Goal: Information Seeking & Learning: Compare options

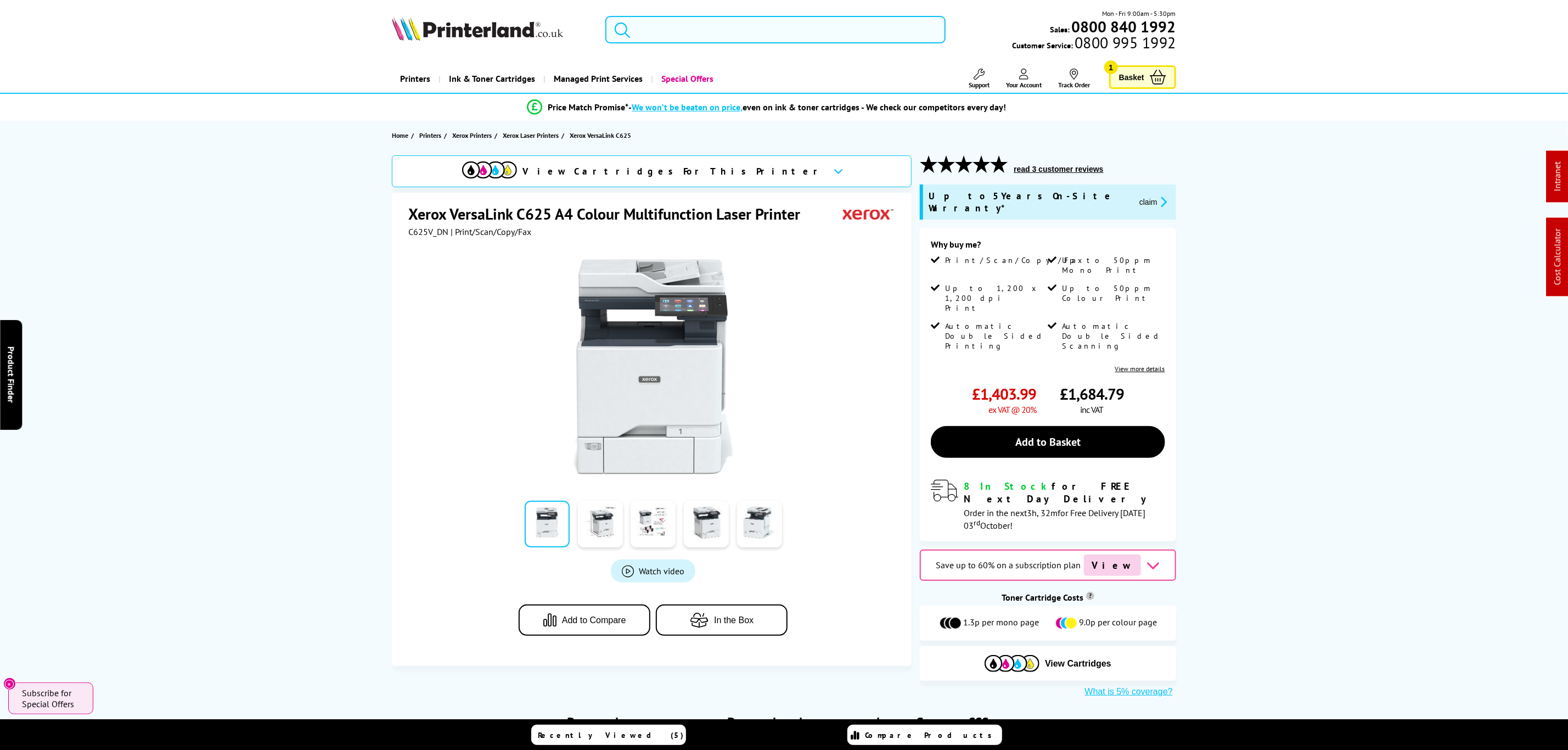
click at [802, 30] on input "search" at bounding box center [774, 29] width 339 height 27
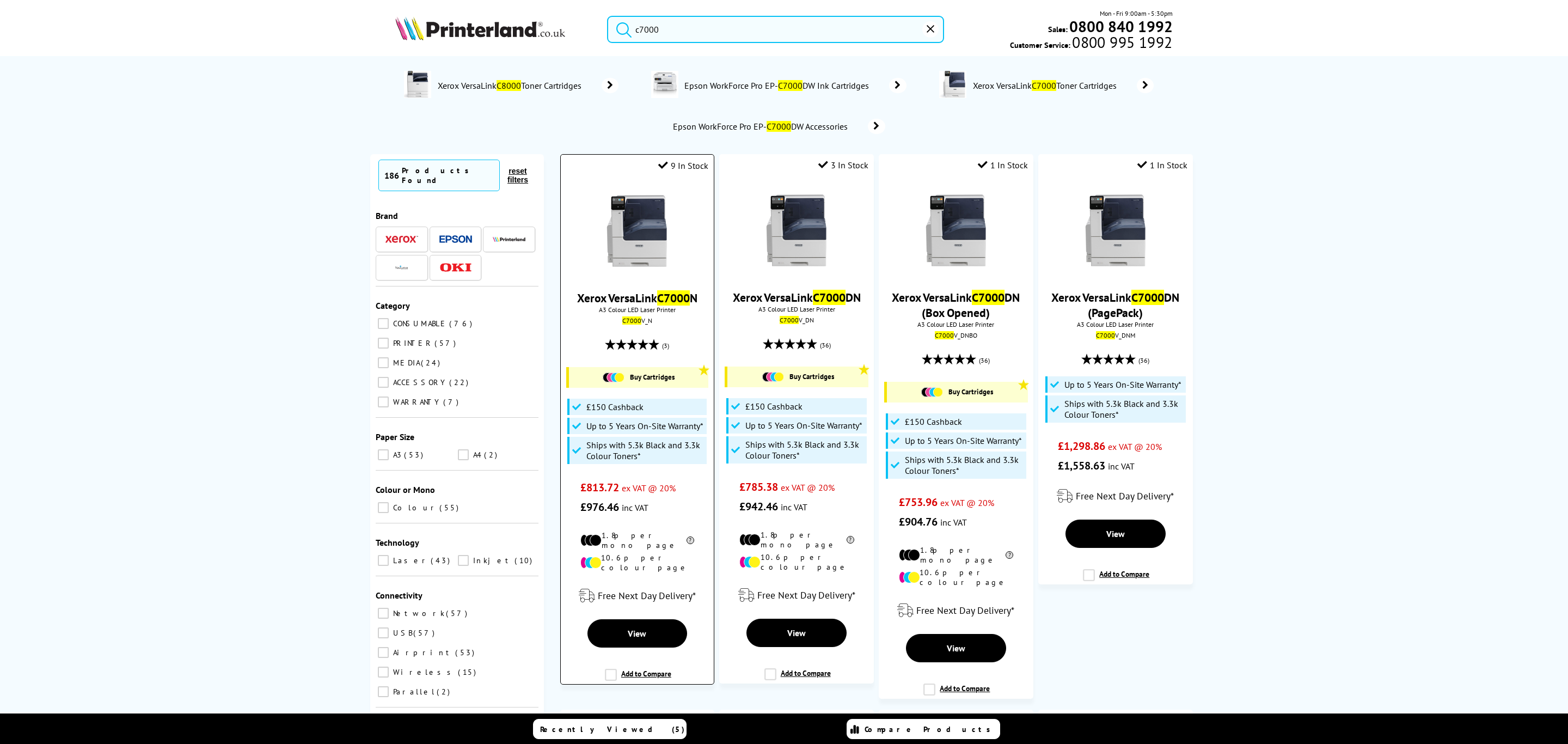
type input "c7000"
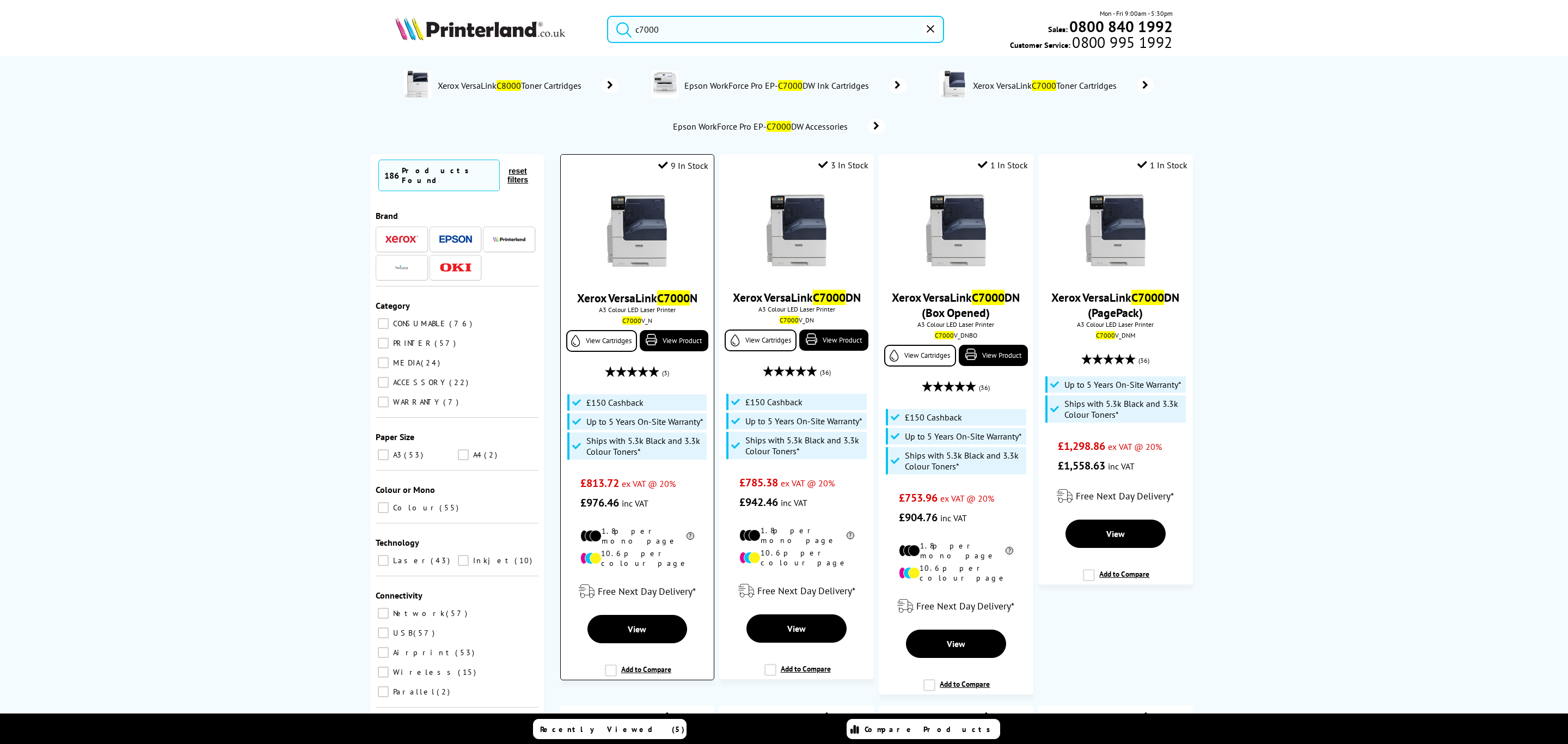
click at [628, 227] on img at bounding box center [637, 231] width 82 height 82
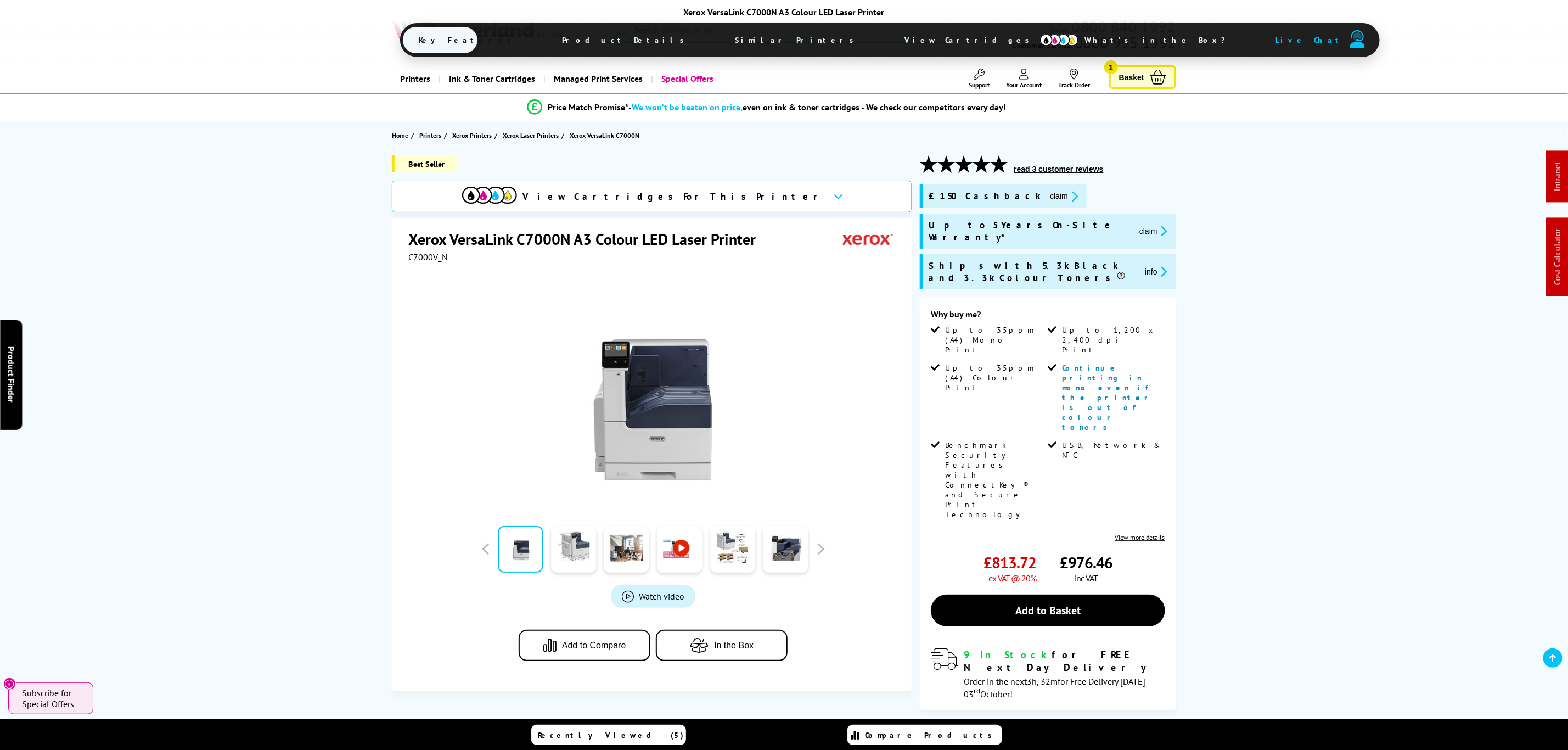
drag, startPoint x: 757, startPoint y: 183, endPoint x: 750, endPoint y: 91, distance: 92.3
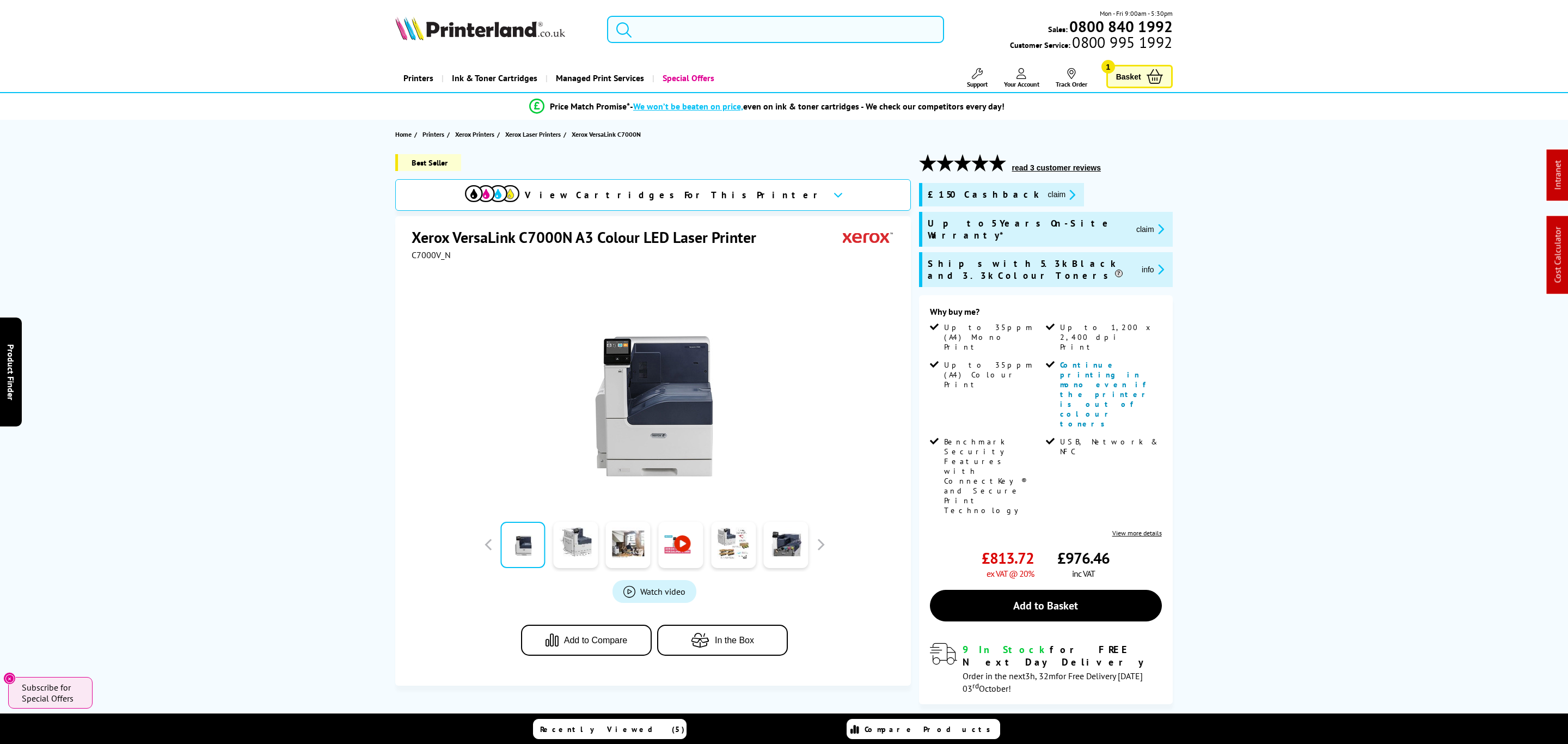
click at [745, 32] on input "search" at bounding box center [775, 29] width 337 height 27
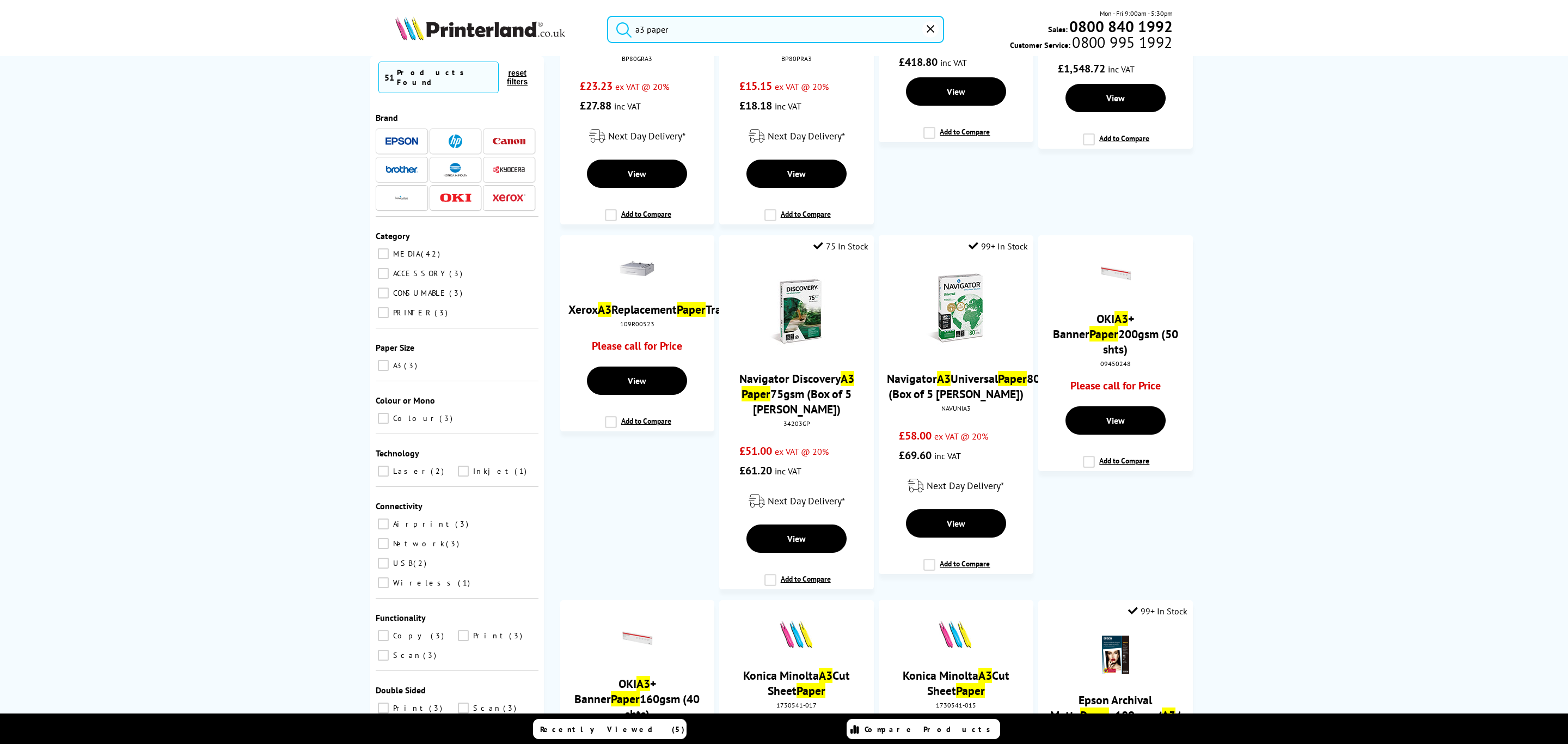
scroll to position [735, 0]
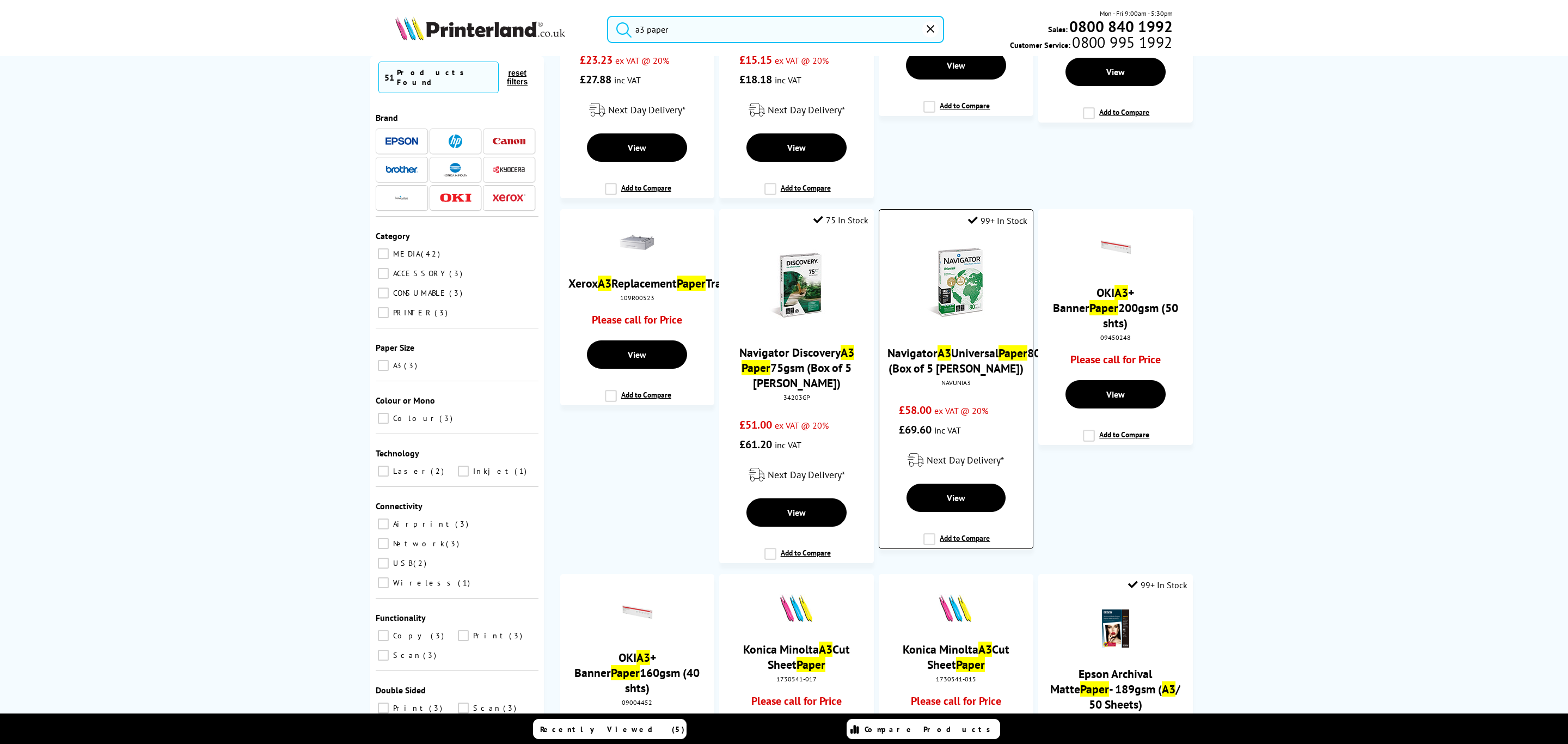
click at [956, 387] on div "NAVUNIA3" at bounding box center [956, 382] width 136 height 8
copy div "NAVUNIA3"
drag, startPoint x: 760, startPoint y: 31, endPoint x: 537, endPoint y: 35, distance: 223.0
click at [537, 35] on div "a3 paper Mon - Fri 9:00am - 5:30pm Sales: 0800 840 1992 Customer Service: 0800 …" at bounding box center [784, 32] width 871 height 48
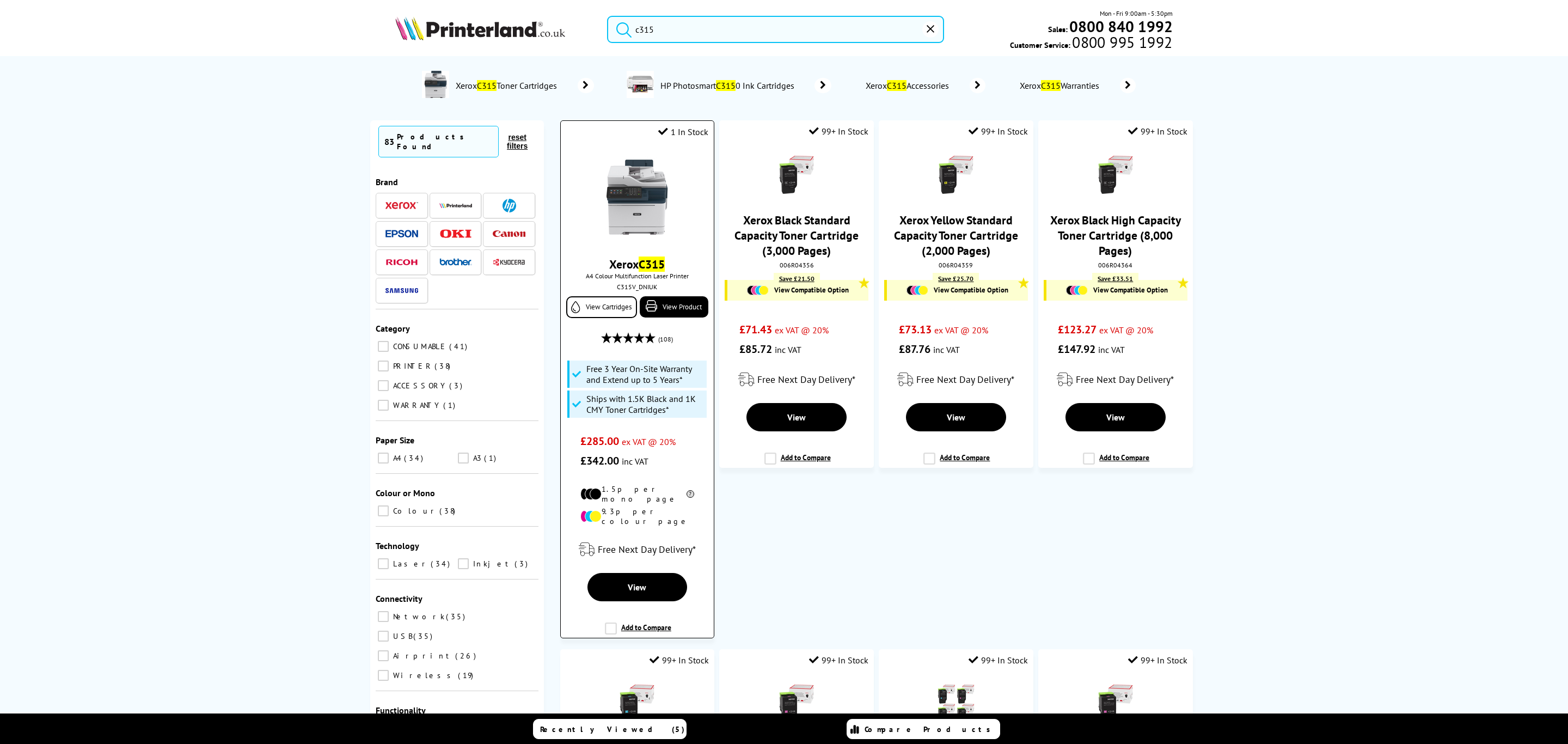
type input "c315"
click at [653, 205] on img at bounding box center [637, 197] width 82 height 82
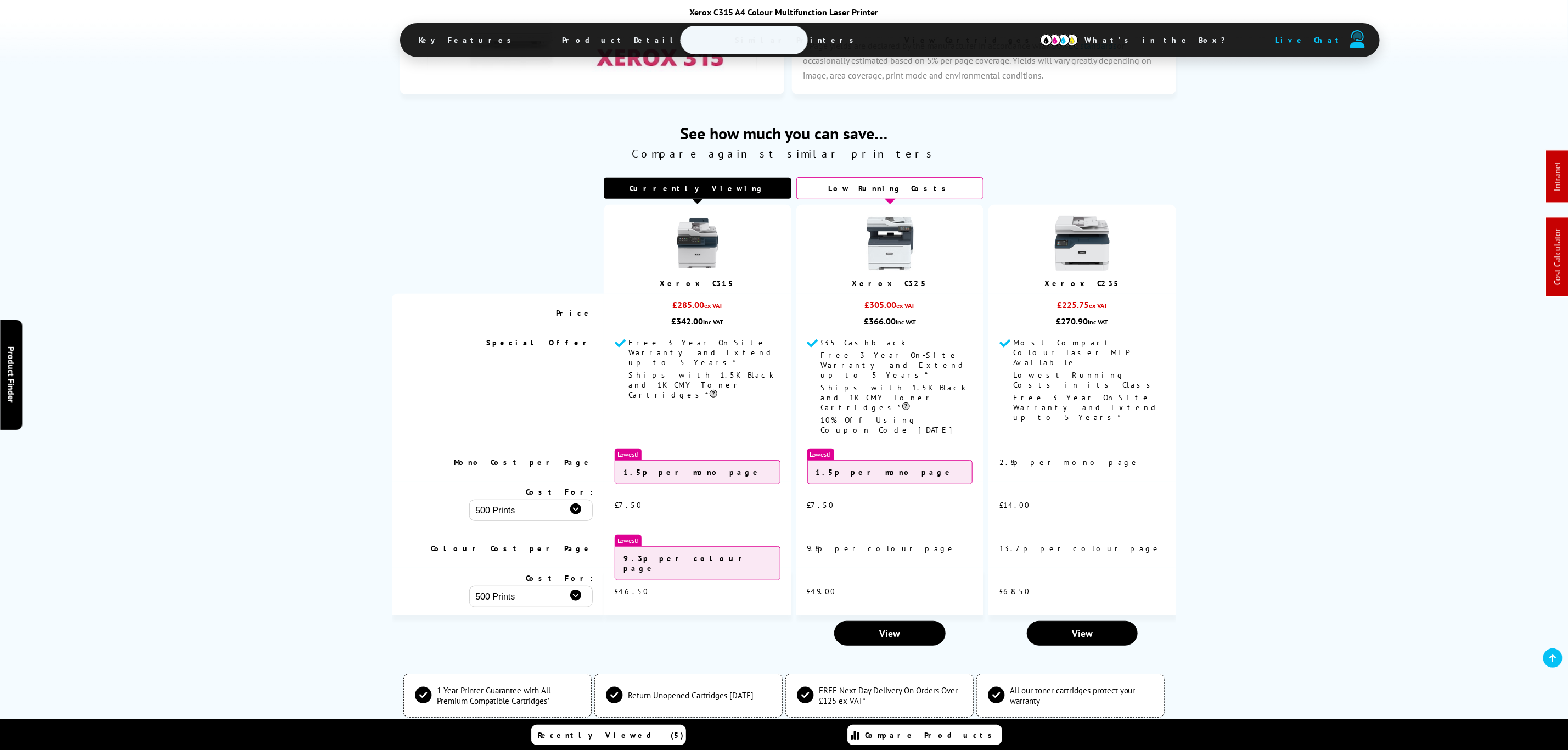
scroll to position [3951, 0]
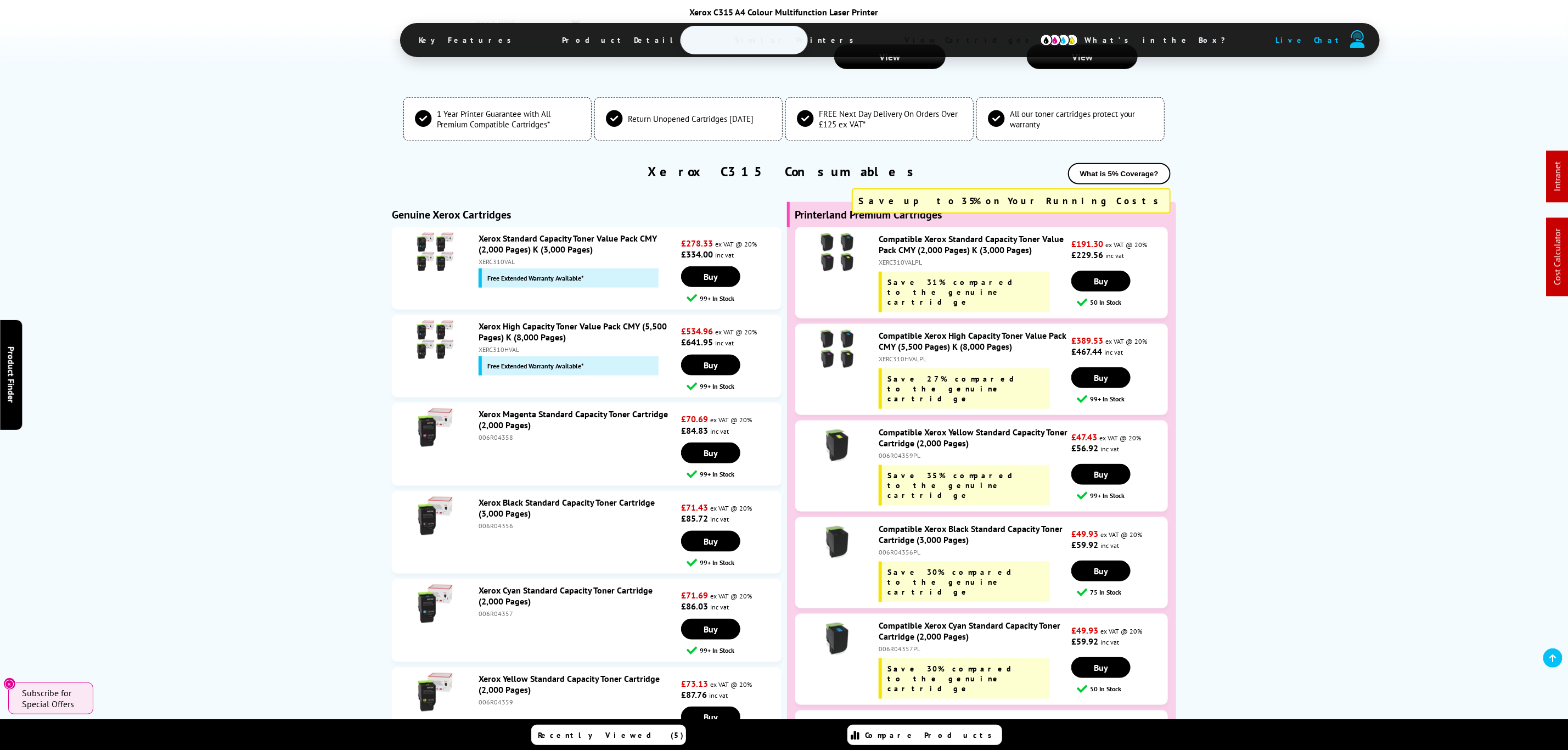
drag, startPoint x: 902, startPoint y: 482, endPoint x: 850, endPoint y: 153, distance: 333.1
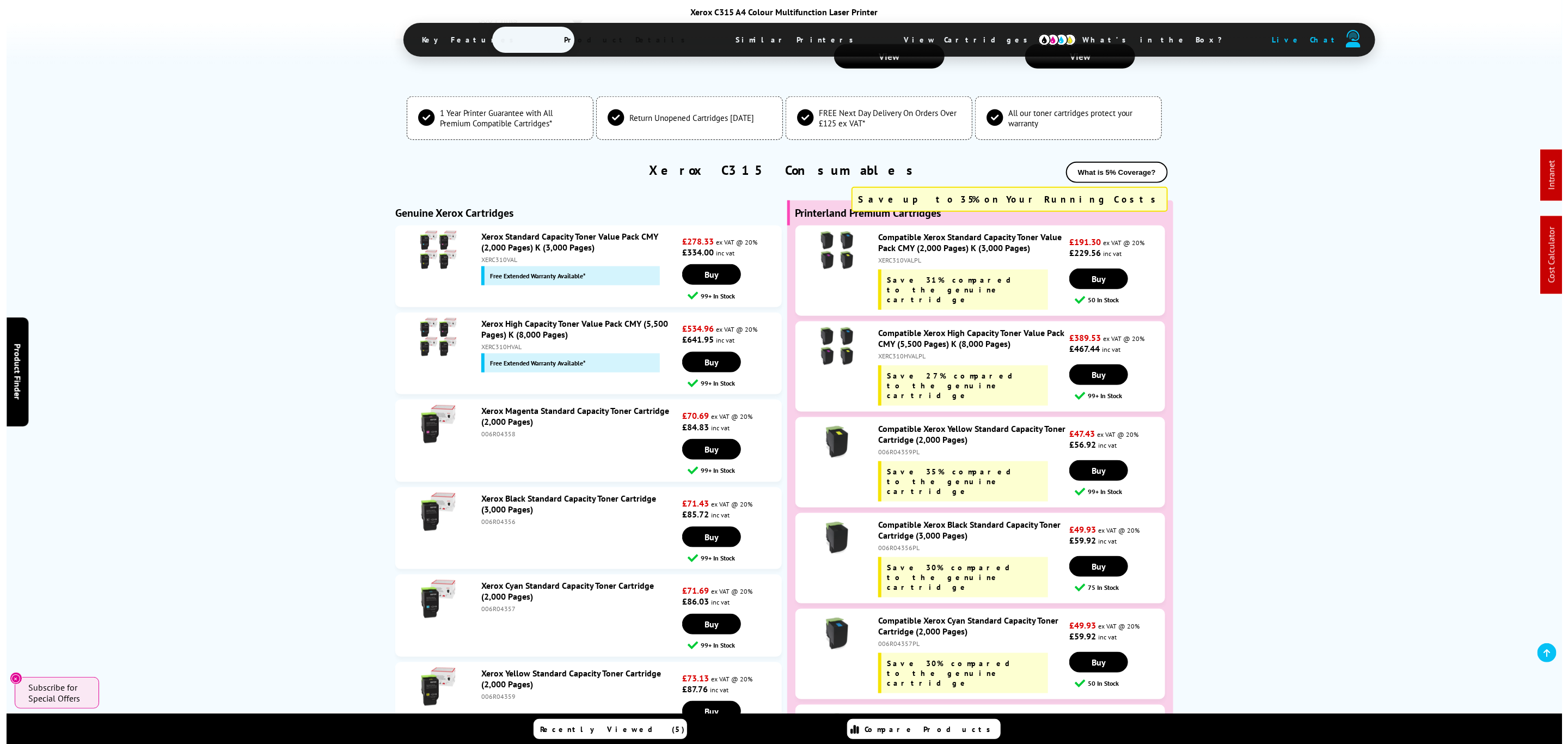
scroll to position [0, 0]
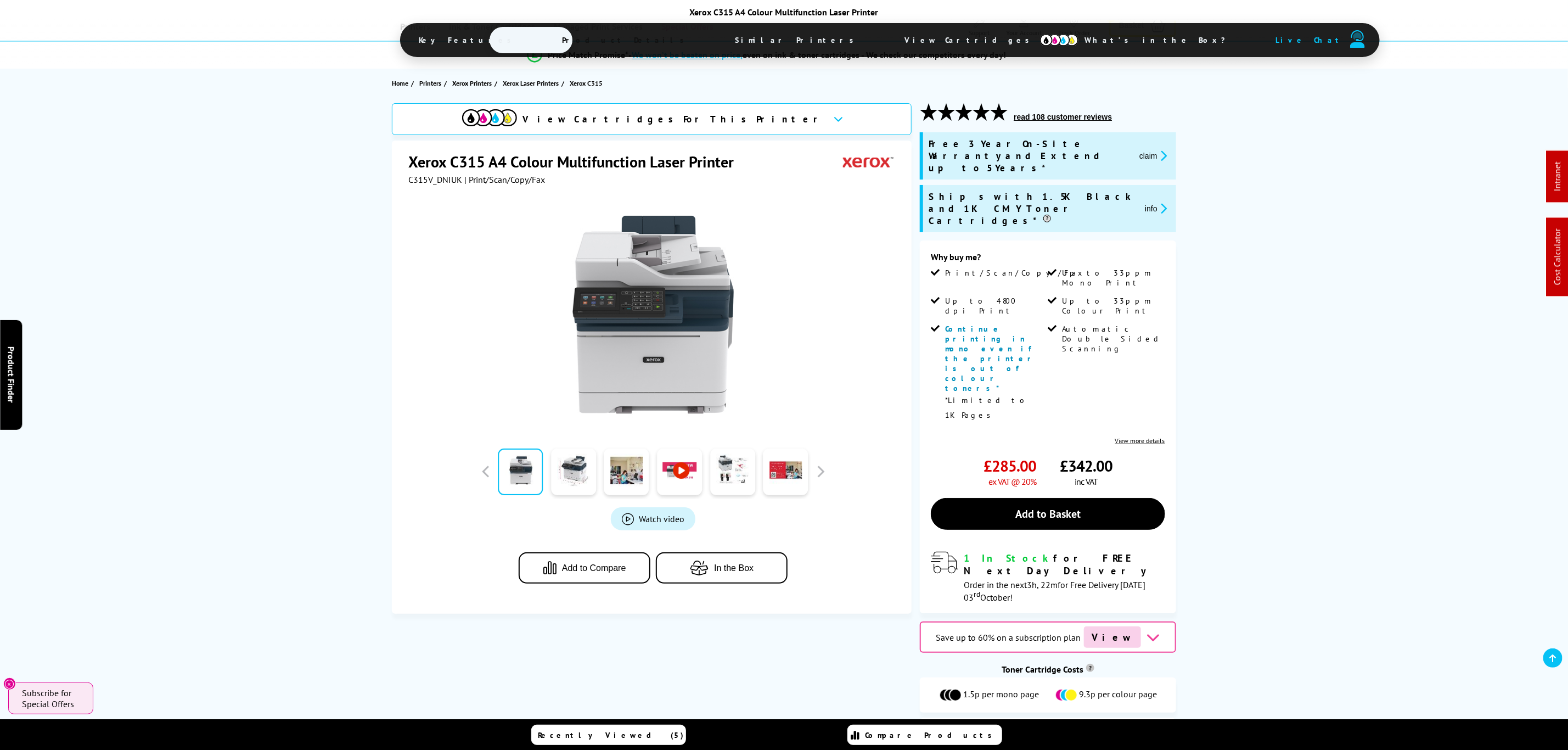
drag, startPoint x: 744, startPoint y: 399, endPoint x: 659, endPoint y: 78, distance: 332.1
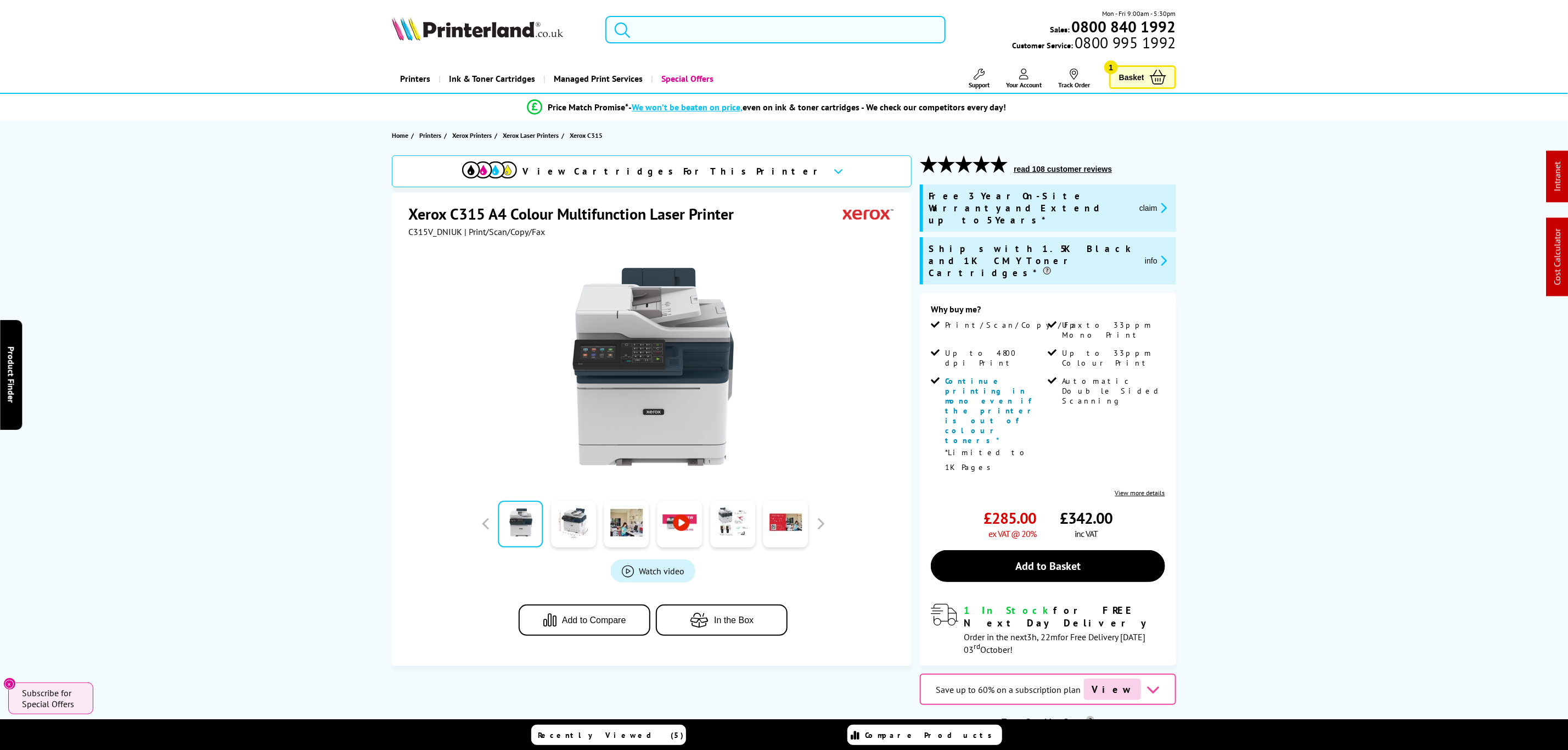
click at [668, 36] on input "search" at bounding box center [774, 29] width 339 height 27
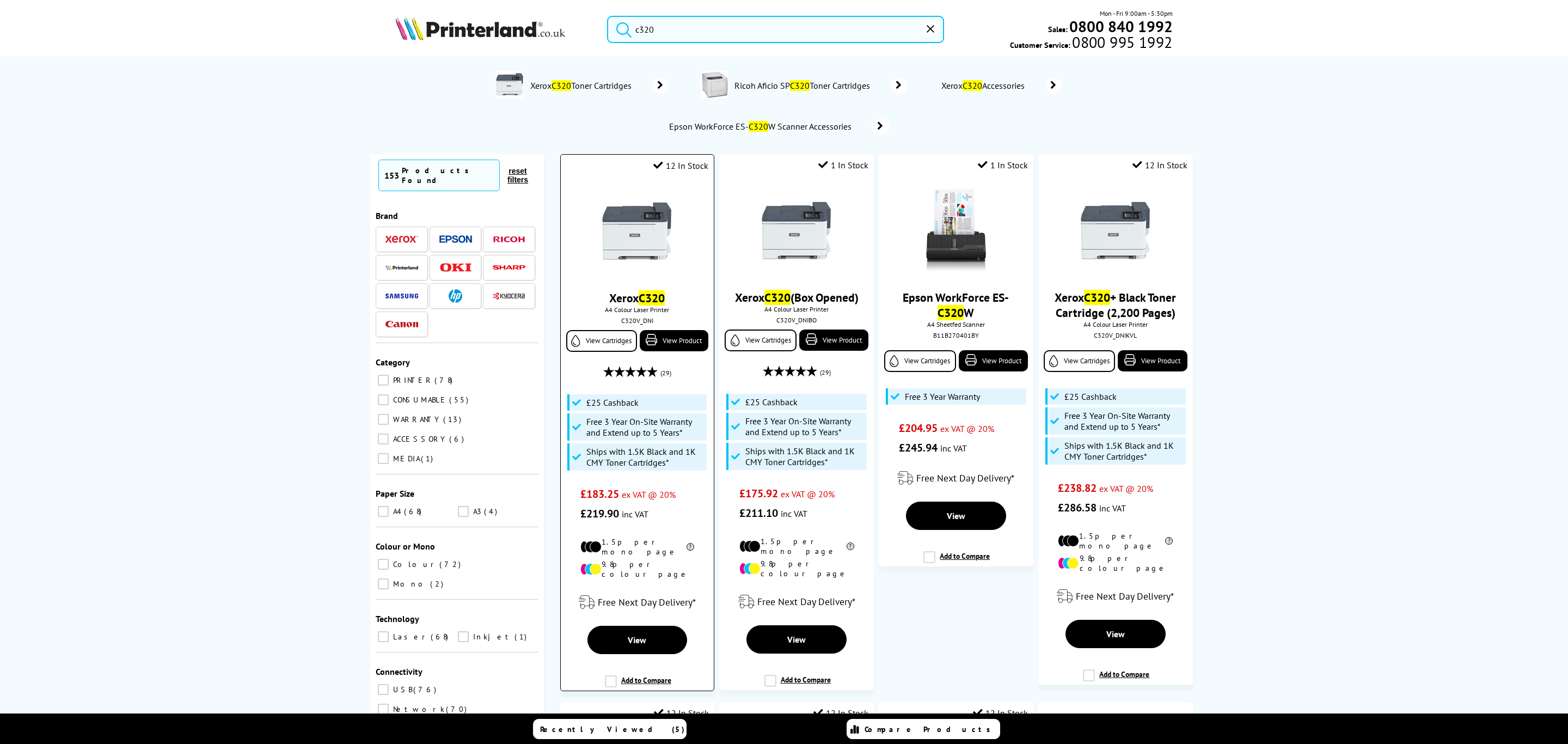
type input "c320"
click at [655, 227] on img at bounding box center [637, 231] width 82 height 82
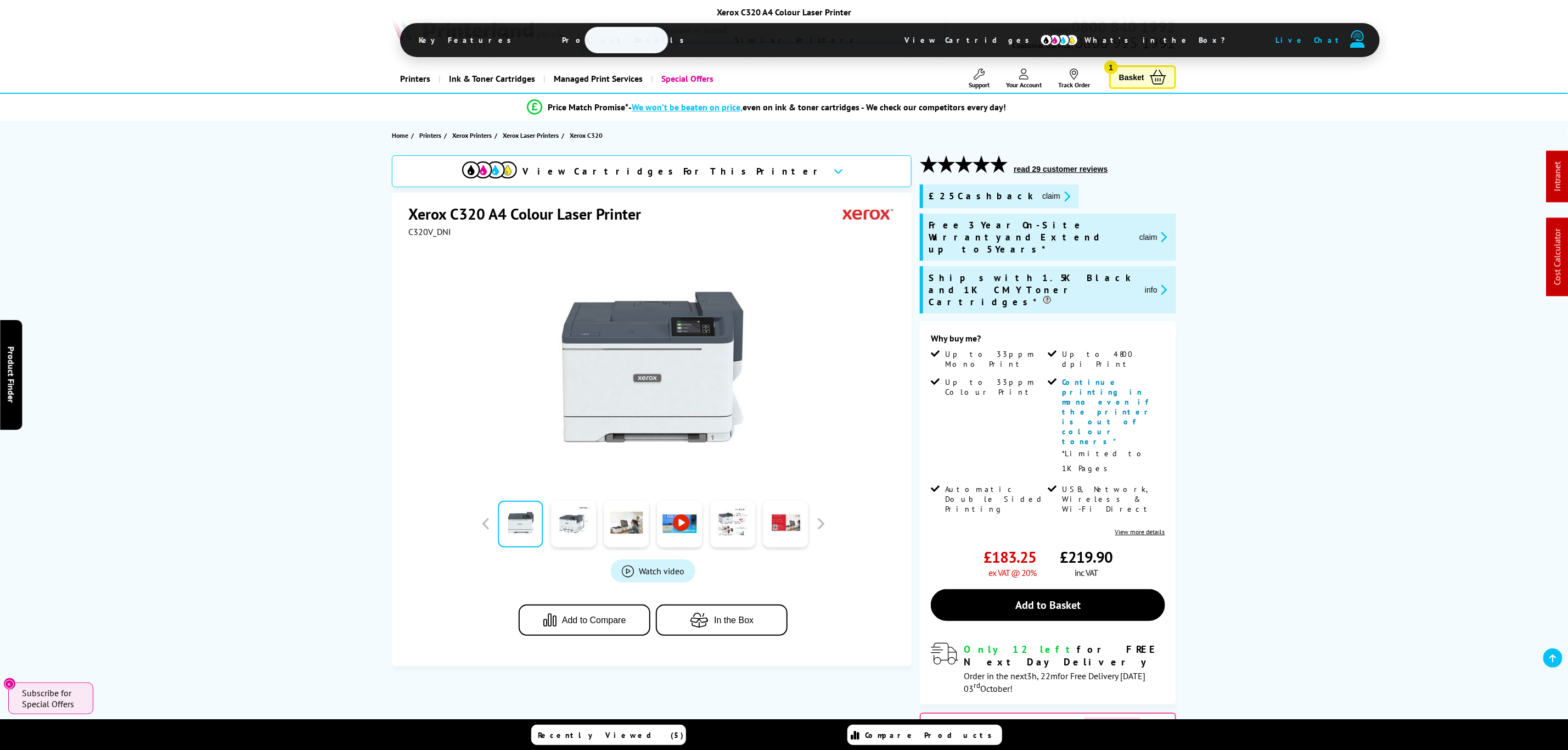
drag, startPoint x: 794, startPoint y: 246, endPoint x: 792, endPoint y: 134, distance: 112.0
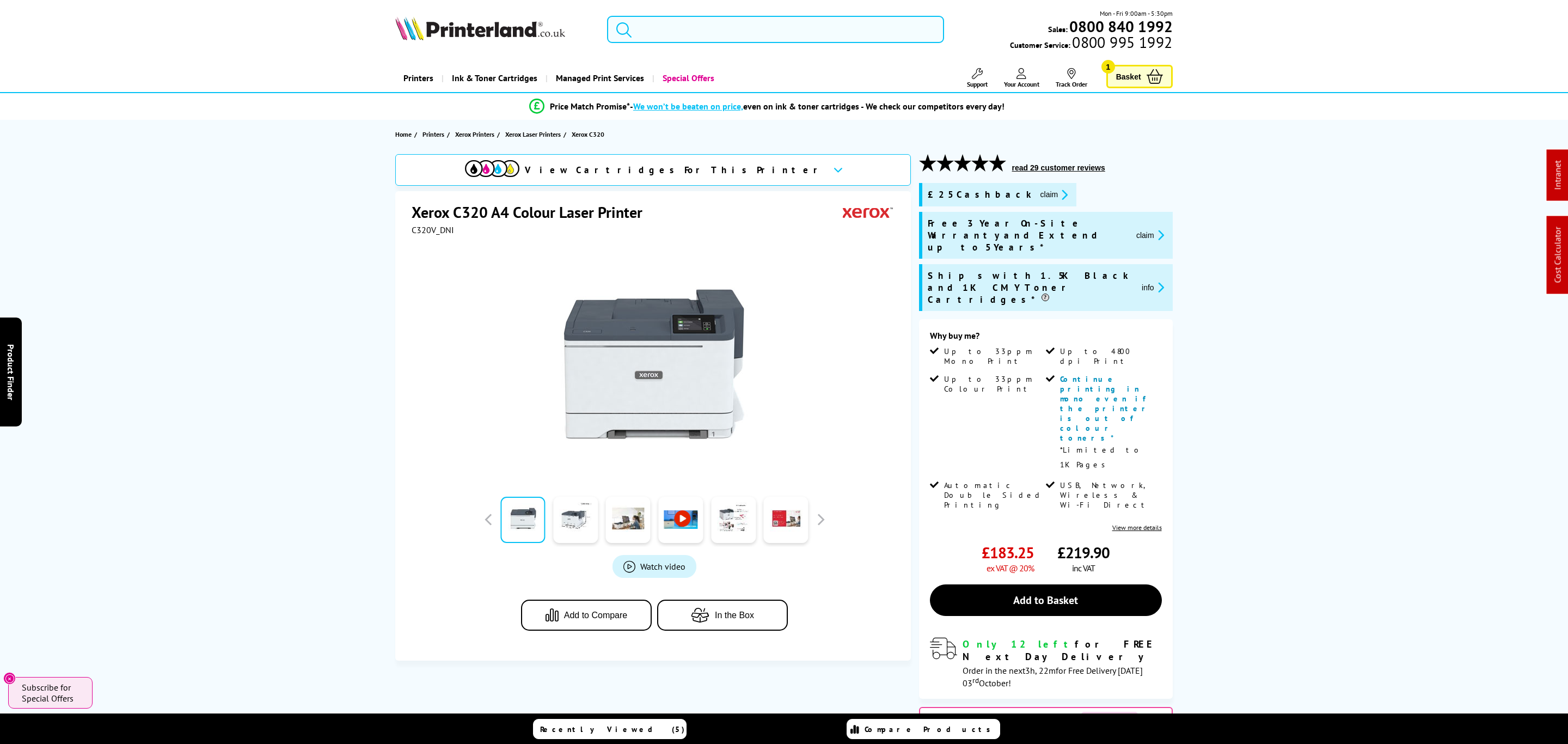
click at [786, 33] on input "search" at bounding box center [775, 29] width 337 height 27
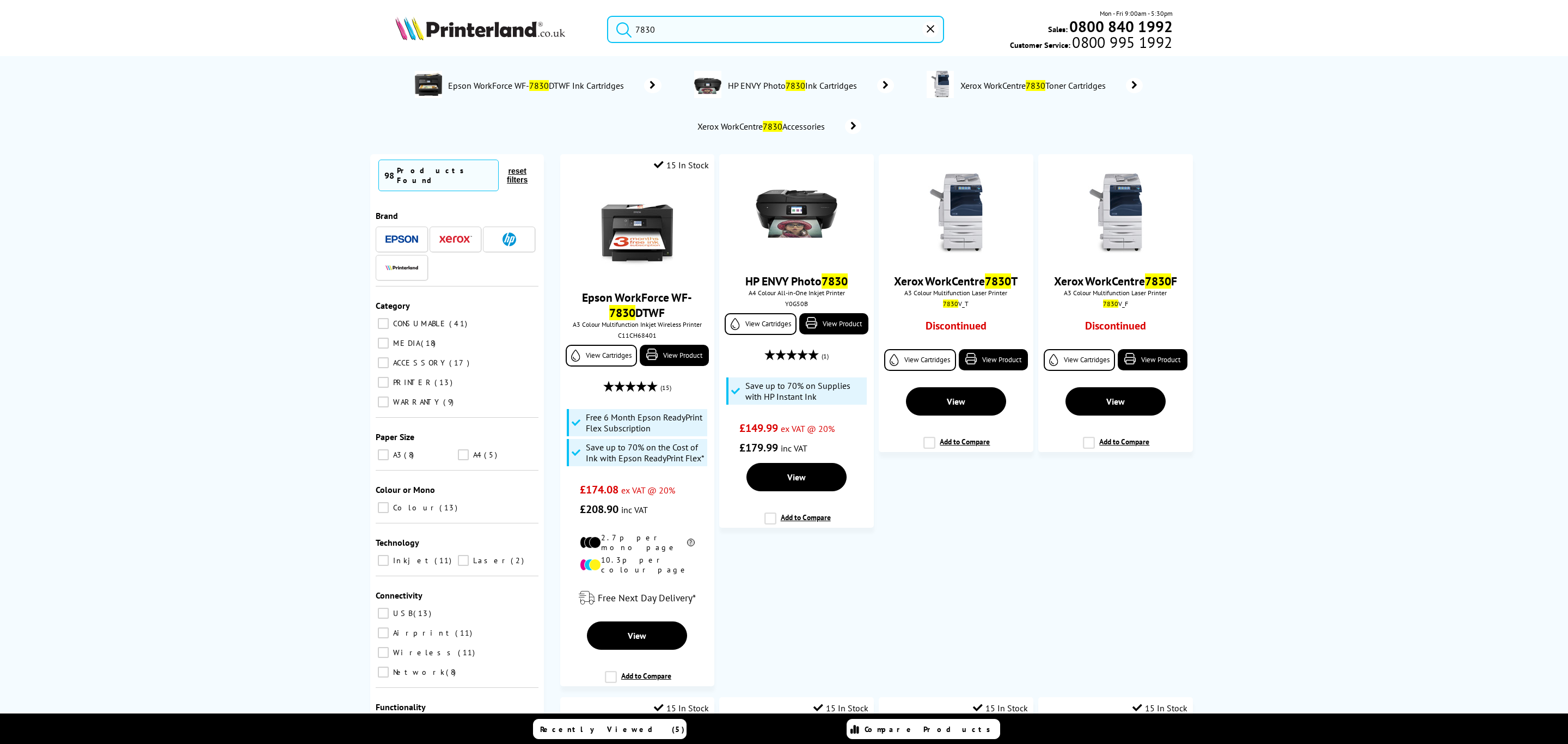
type input "7830"
drag, startPoint x: 545, startPoint y: 267, endPoint x: 562, endPoint y: 261, distance: 18.0
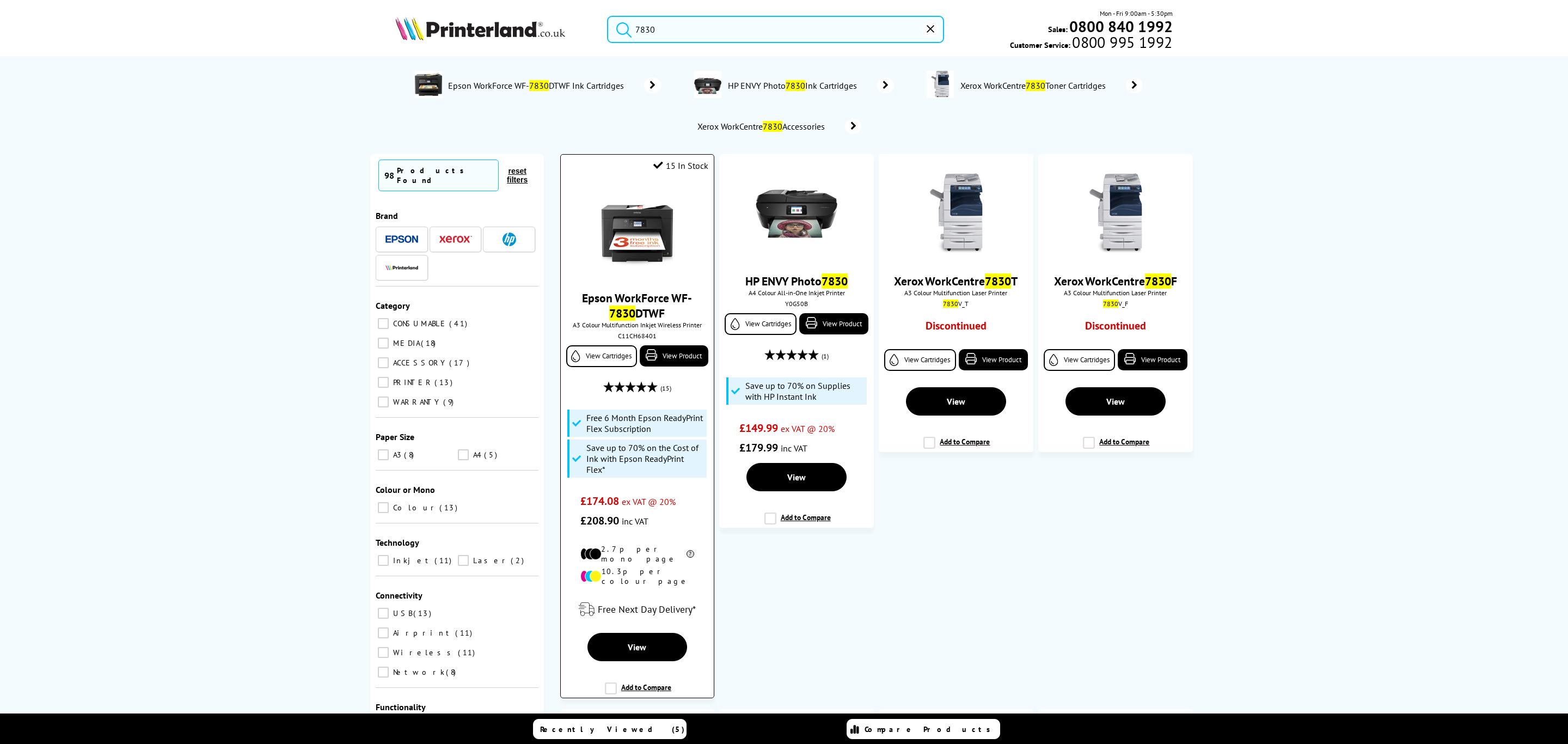
click at [582, 253] on div at bounding box center [636, 232] width 142 height 83
drag, startPoint x: 627, startPoint y: 234, endPoint x: 635, endPoint y: 224, distance: 12.8
click at [629, 233] on img at bounding box center [637, 231] width 82 height 82
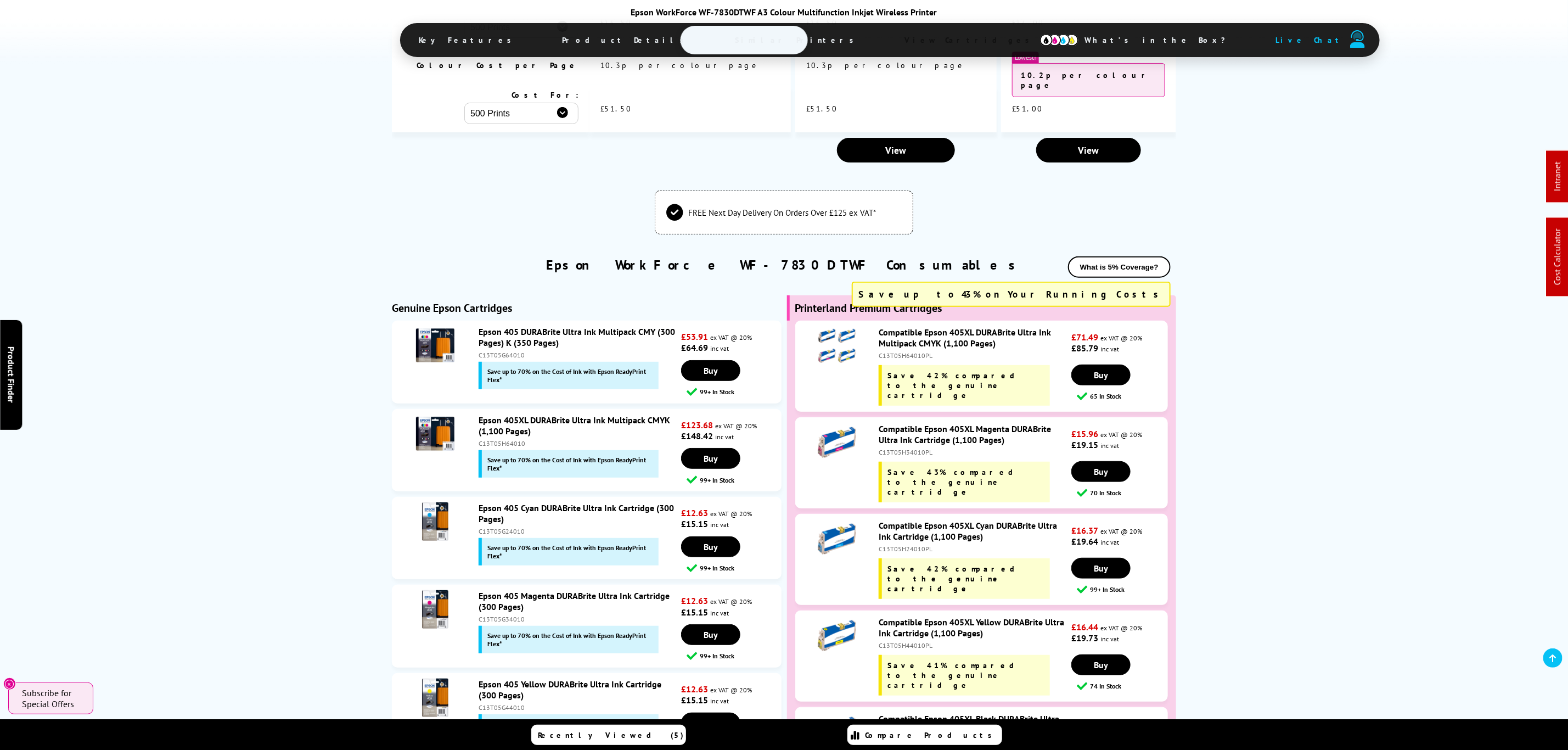
scroll to position [3407, 0]
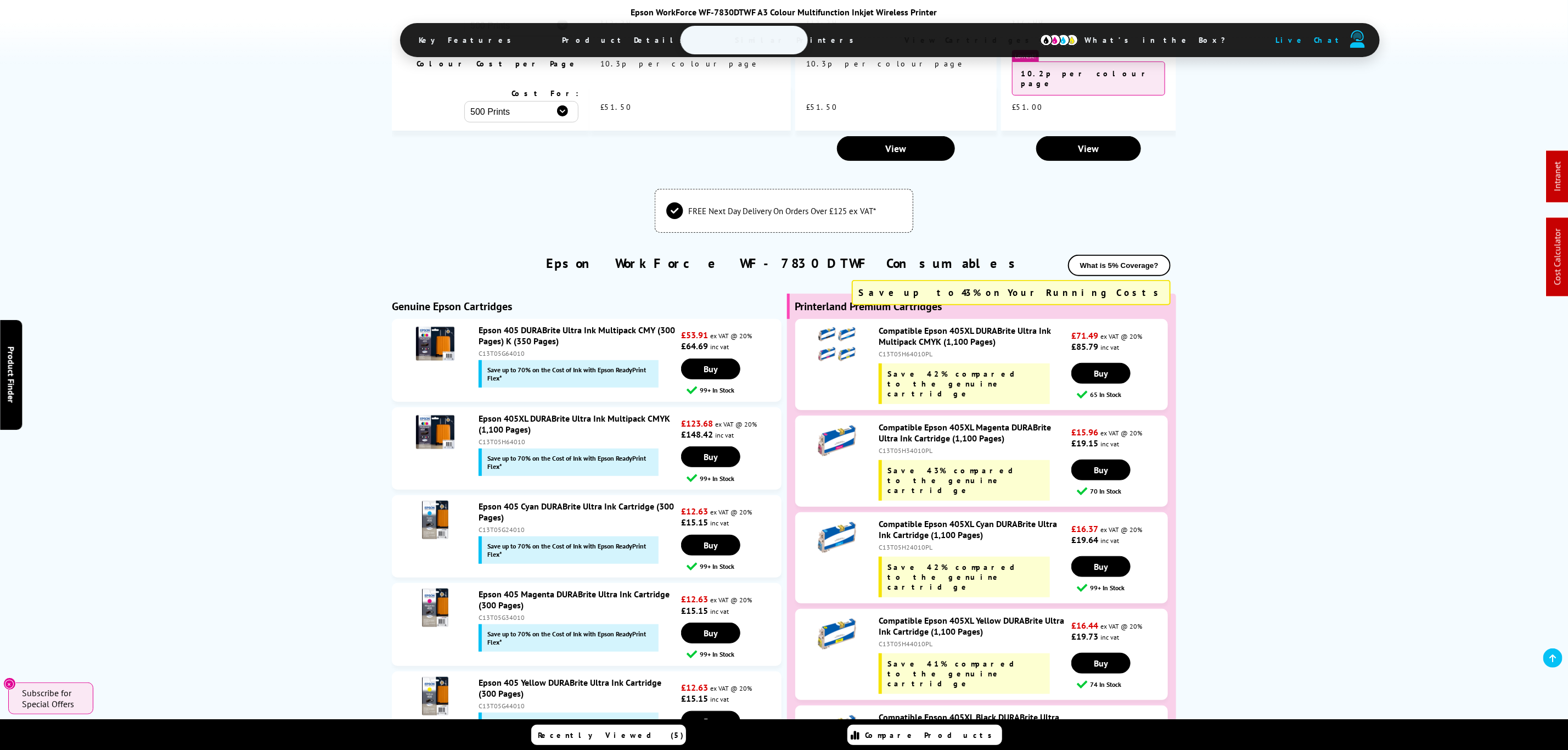
click at [915, 350] on div "C13T05H64010PL" at bounding box center [974, 353] width 191 height 8
copy div "C13T05H64010PL"
click at [507, 438] on div "C13T05H64010" at bounding box center [579, 441] width 200 height 8
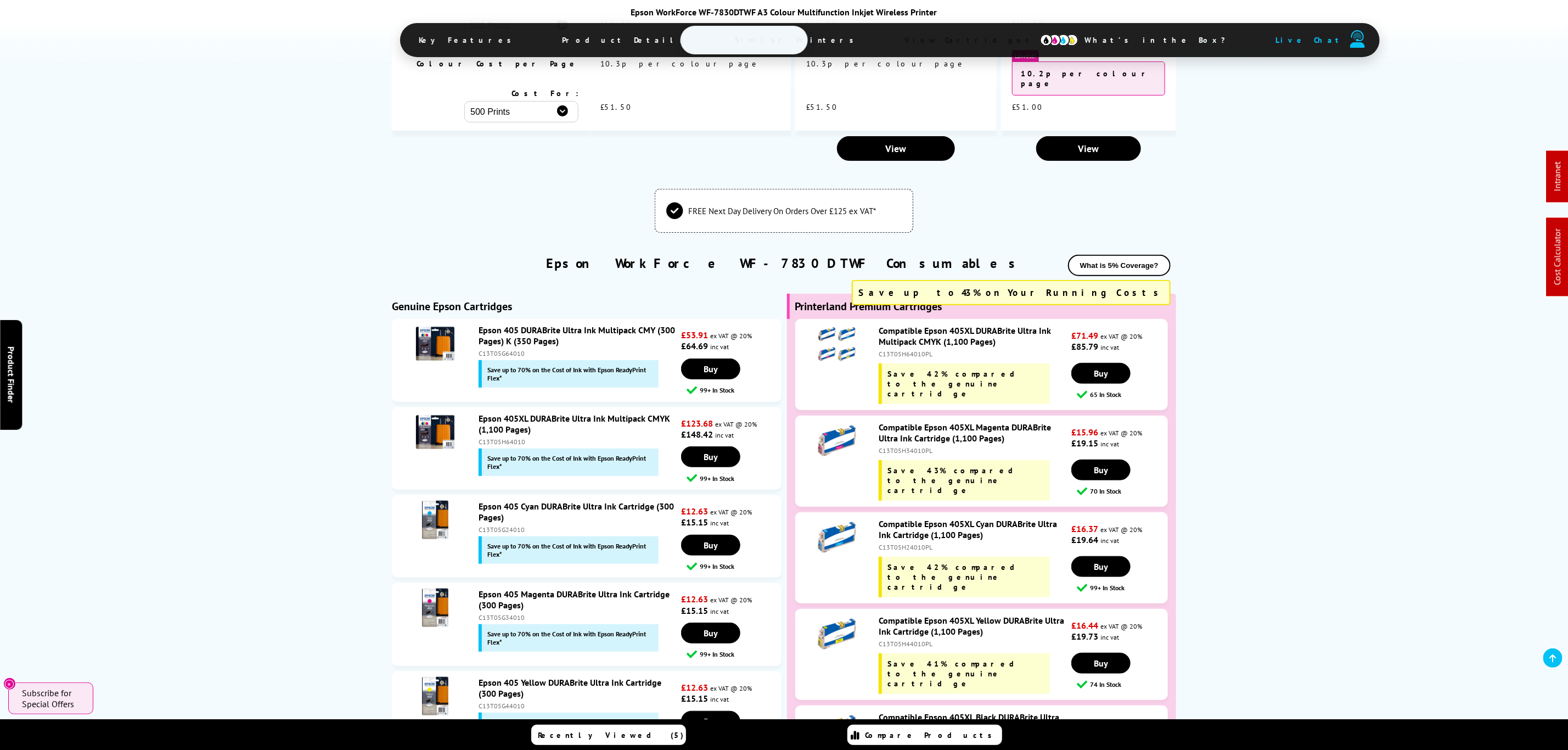
copy div "C13T05H64010"
click at [484, 438] on div "C13T05H64010" at bounding box center [579, 441] width 200 height 8
drag, startPoint x: 484, startPoint y: 394, endPoint x: 423, endPoint y: 415, distance: 64.5
click at [484, 438] on div "C13T05H64010" at bounding box center [579, 441] width 200 height 8
click at [908, 350] on div "C13T05H64010PL" at bounding box center [974, 353] width 191 height 8
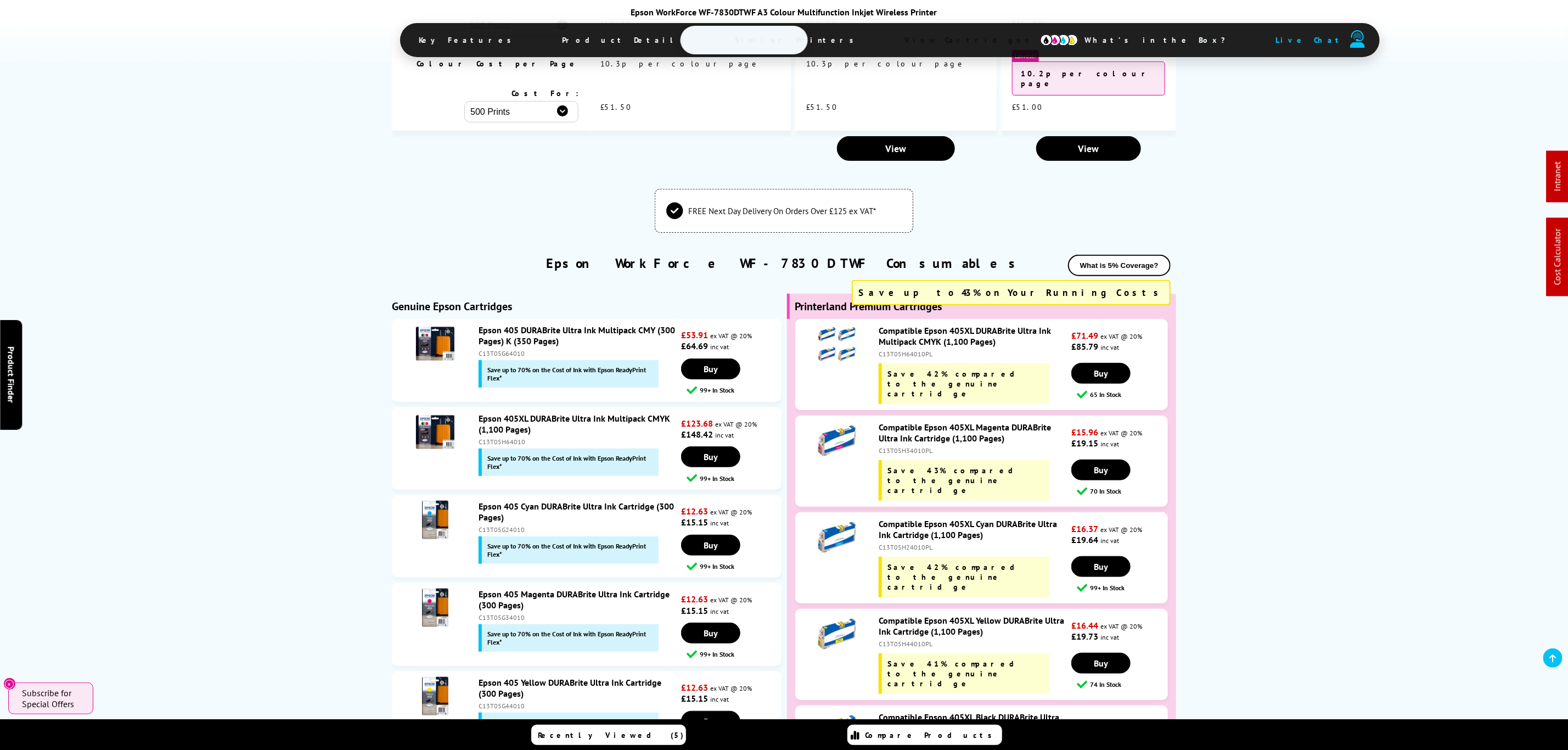
click at [908, 350] on div "C13T05H64010PL" at bounding box center [974, 353] width 191 height 8
copy div "C13T05H64010PL"
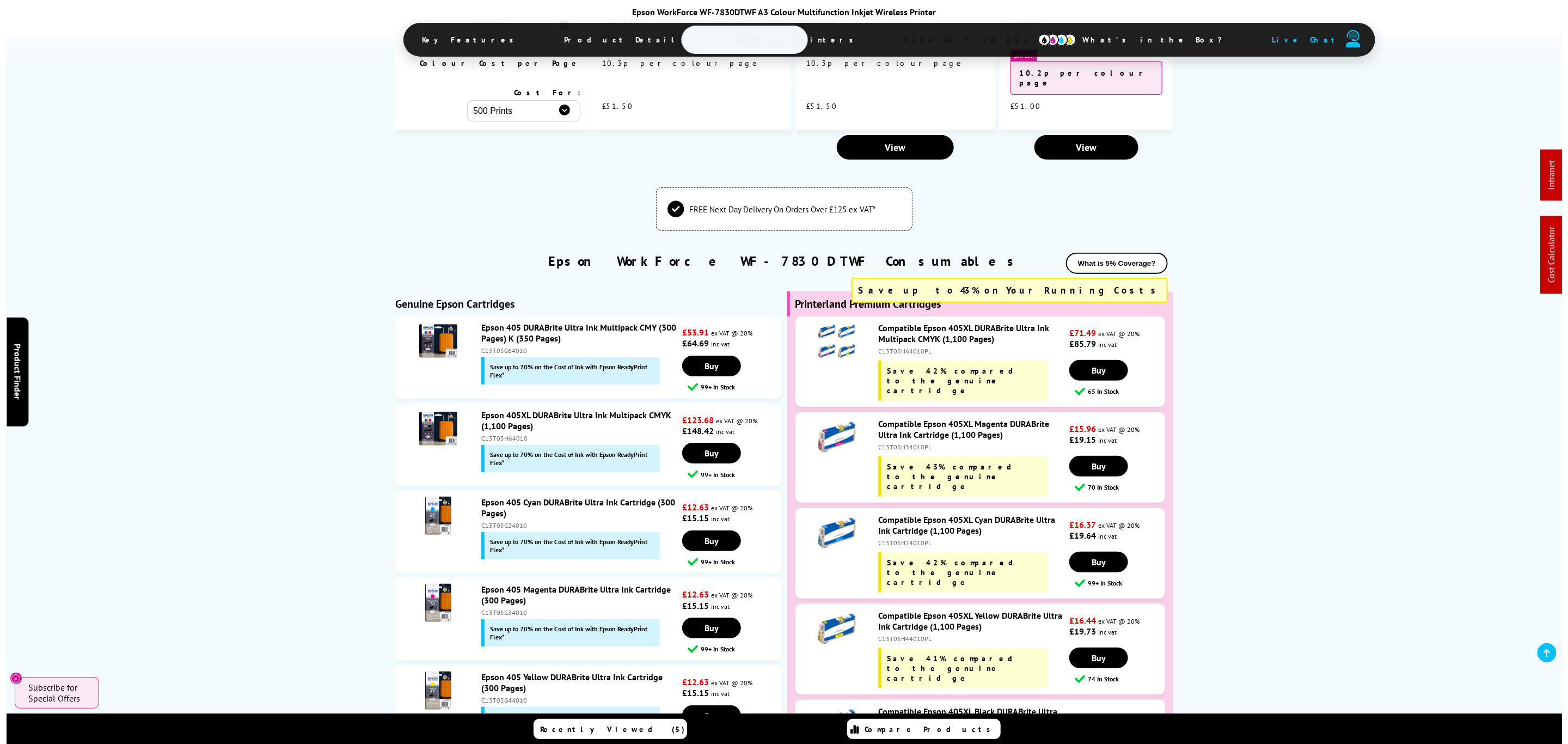
scroll to position [0, 0]
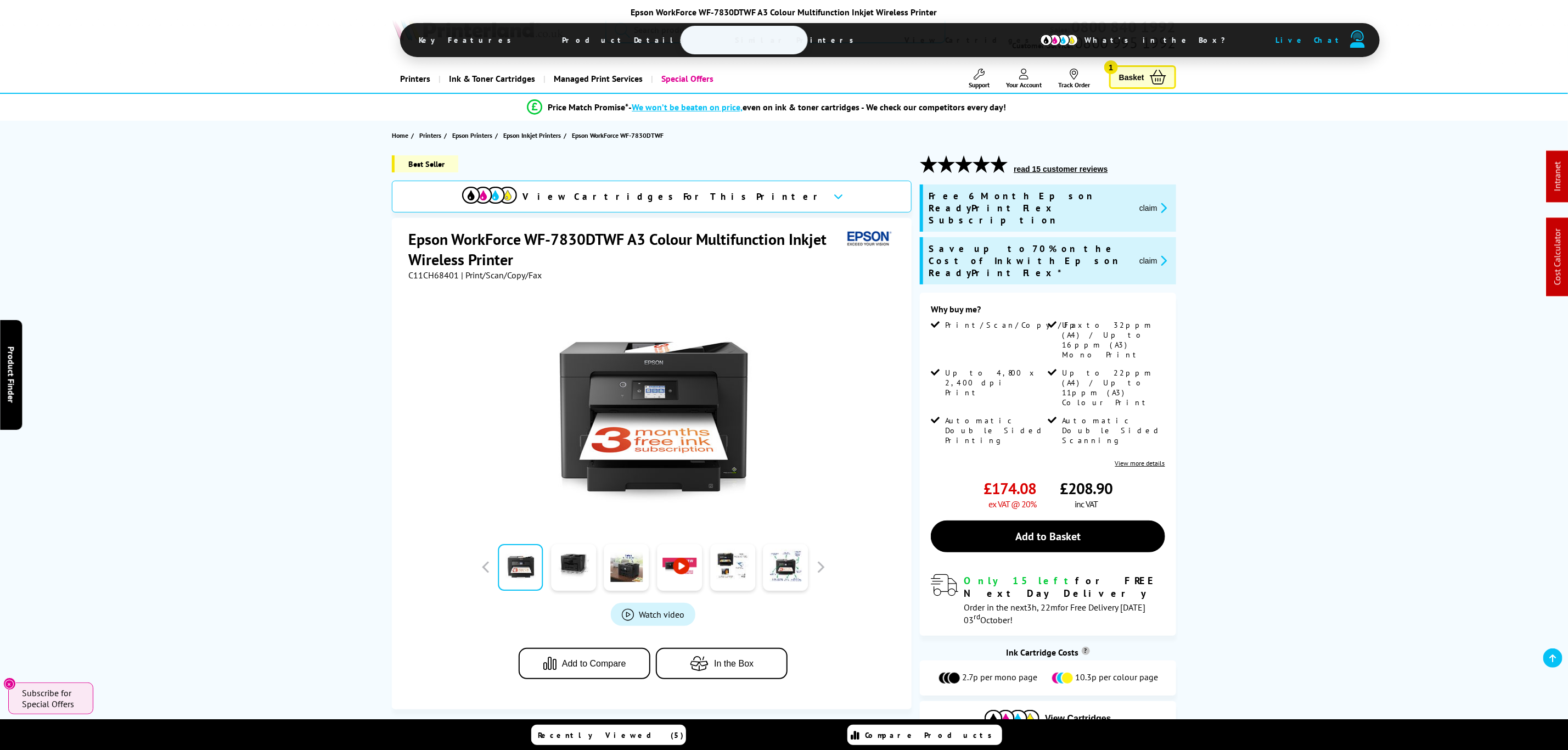
drag, startPoint x: 1235, startPoint y: 382, endPoint x: 922, endPoint y: 70, distance: 441.9
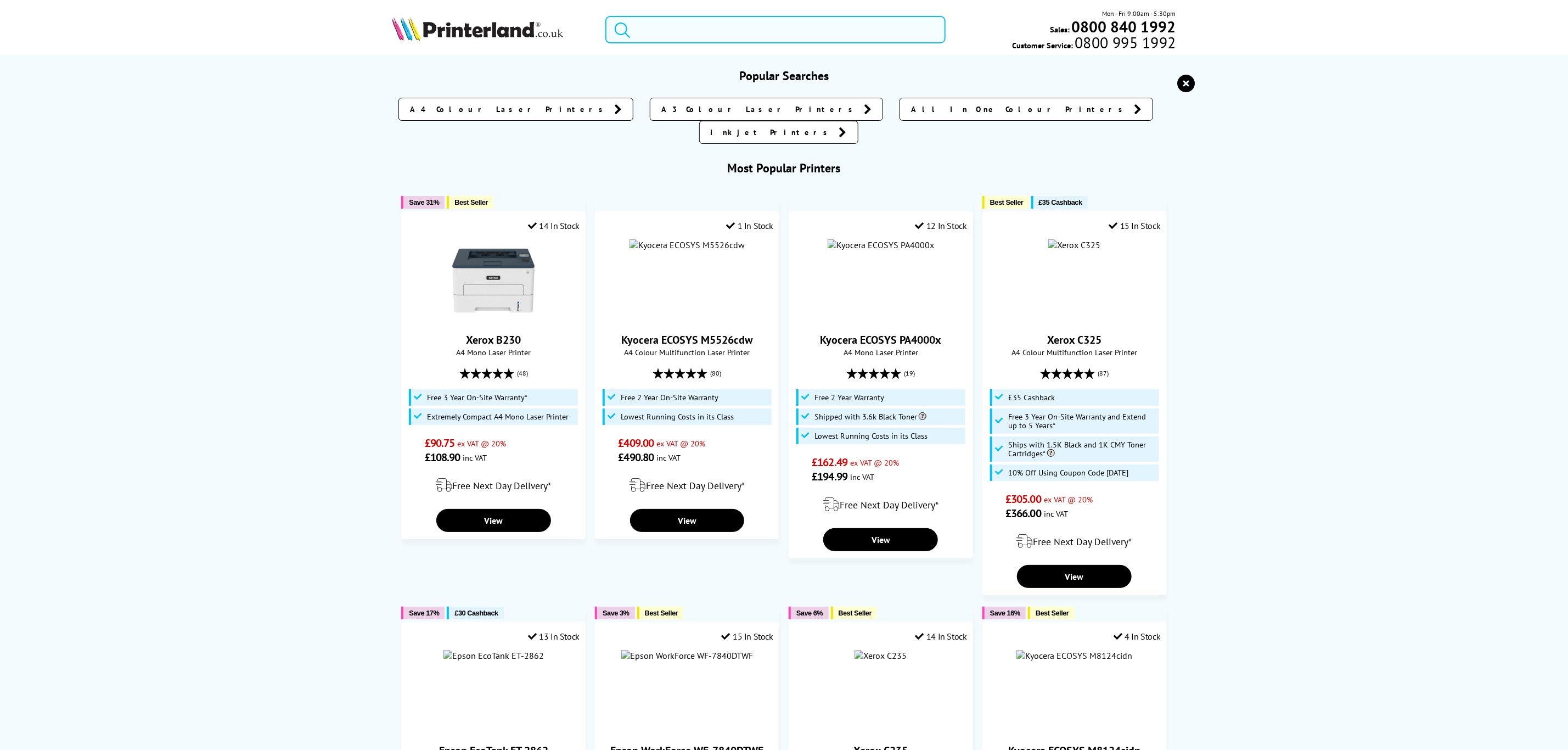
click at [825, 27] on input "search" at bounding box center [774, 29] width 339 height 27
paste input "C13T35964010"
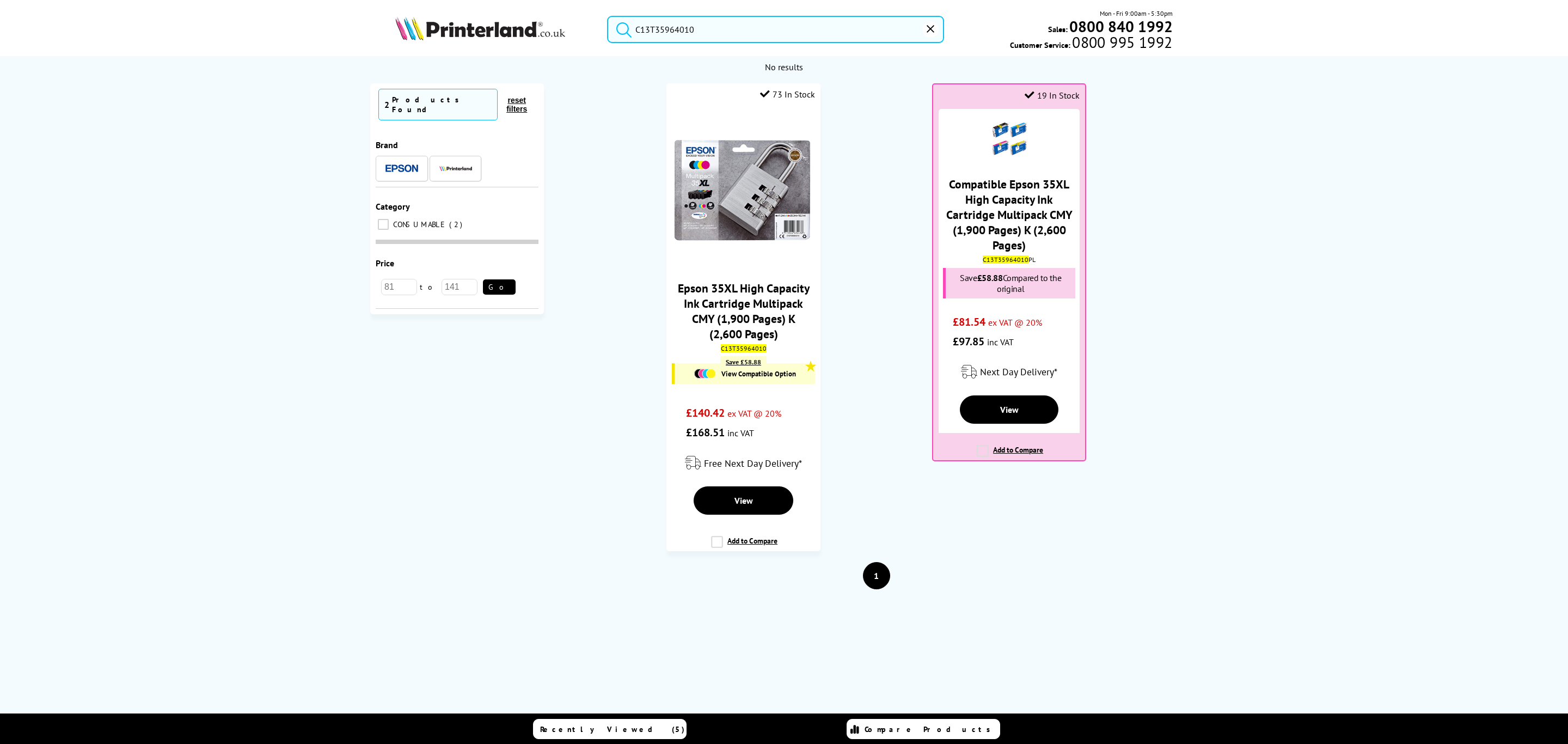
drag, startPoint x: 751, startPoint y: 36, endPoint x: 528, endPoint y: 40, distance: 223.0
click at [528, 40] on div "C13T35964010 Mon - Fri 9:00am - 5:30pm Sales: 0800 840 1992 Customer Service: 0…" at bounding box center [784, 32] width 871 height 48
paste input "L0S07AE"
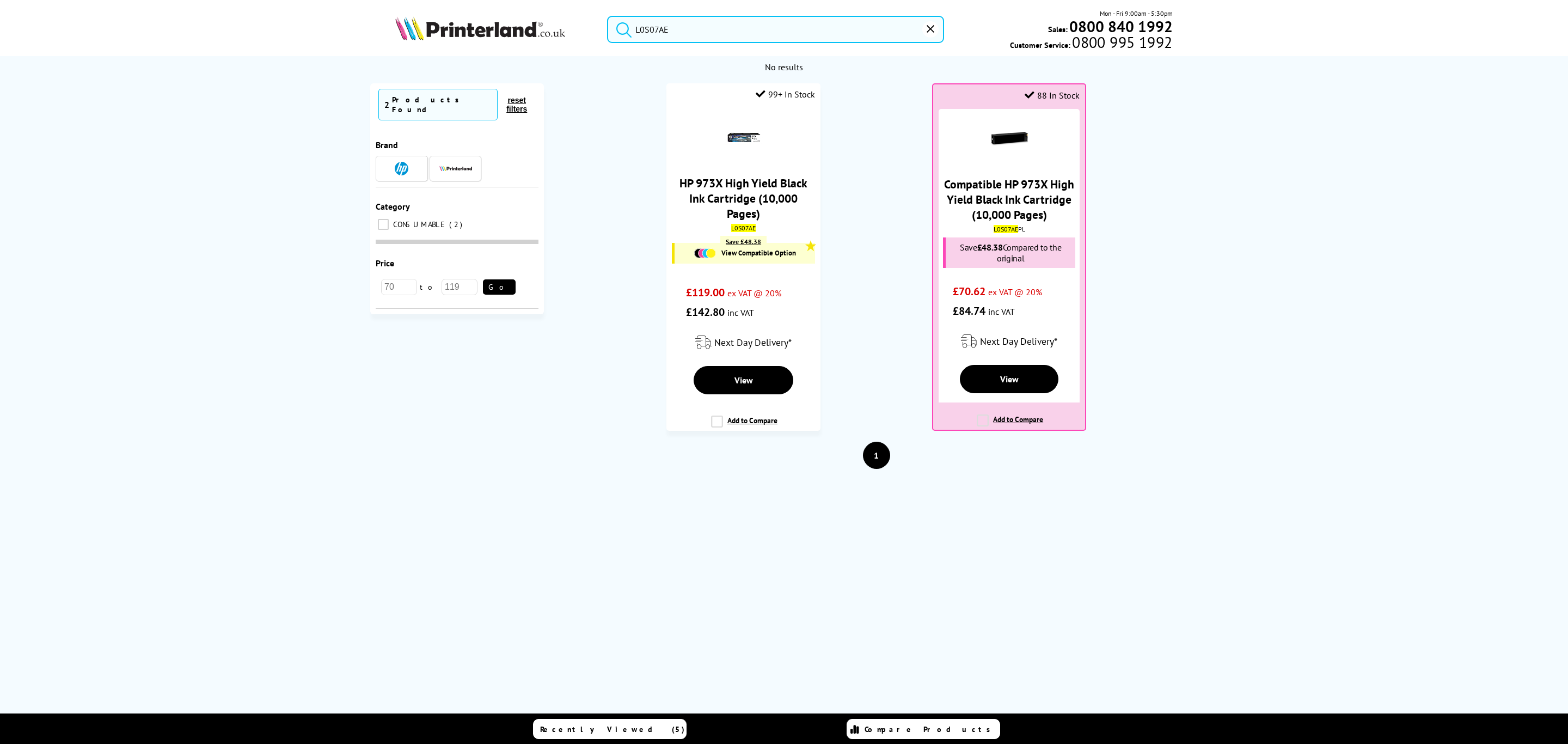
click at [766, 29] on input "L0S07AE" at bounding box center [775, 29] width 337 height 27
drag, startPoint x: 774, startPoint y: 30, endPoint x: 556, endPoint y: 30, distance: 218.0
click at [556, 30] on div "L0S07AE Mon - Fri 9:00am - 5:30pm Sales: 0800 840 1992 Customer Service: 0800 9…" at bounding box center [784, 32] width 871 height 48
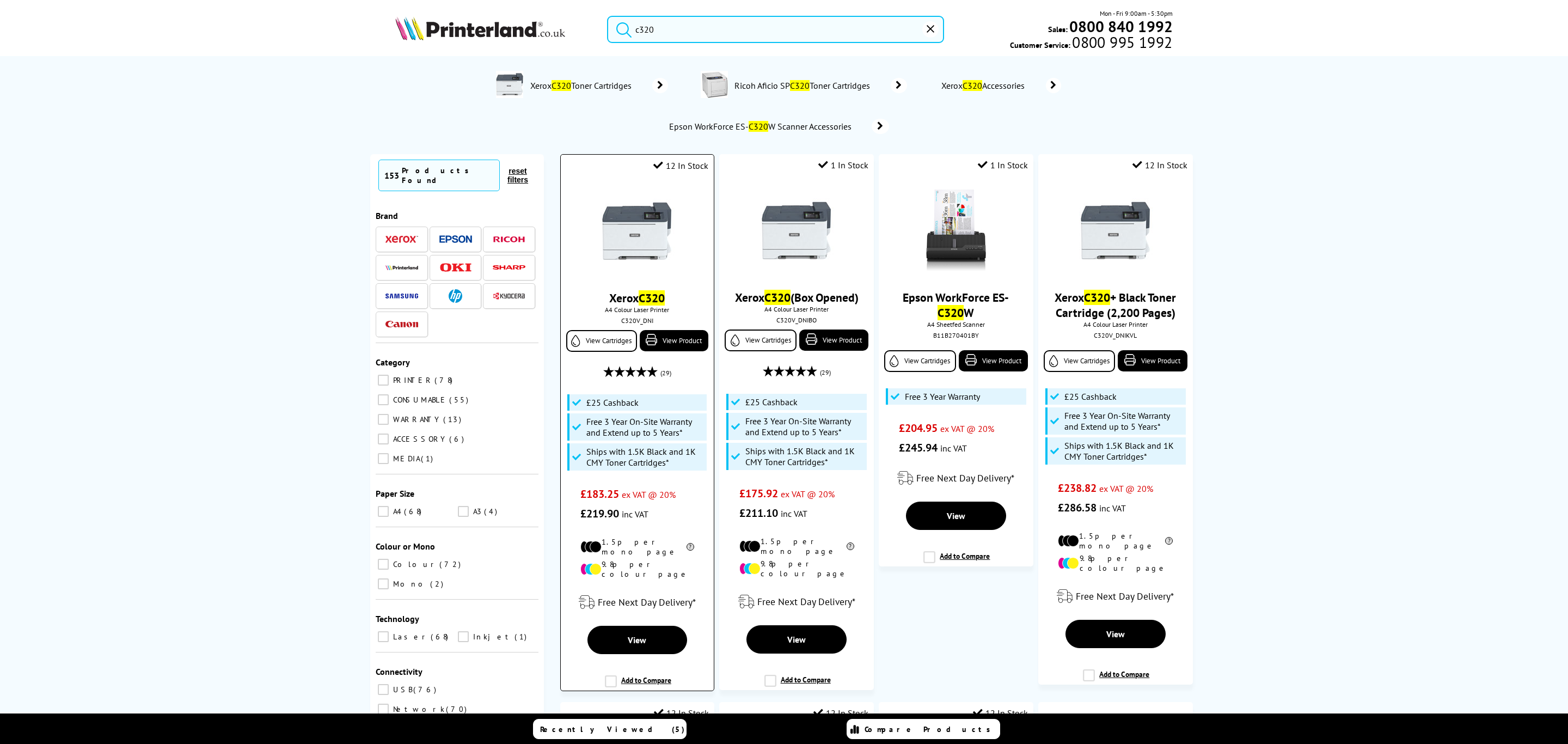
type input "c320"
click at [636, 263] on img at bounding box center [637, 231] width 82 height 82
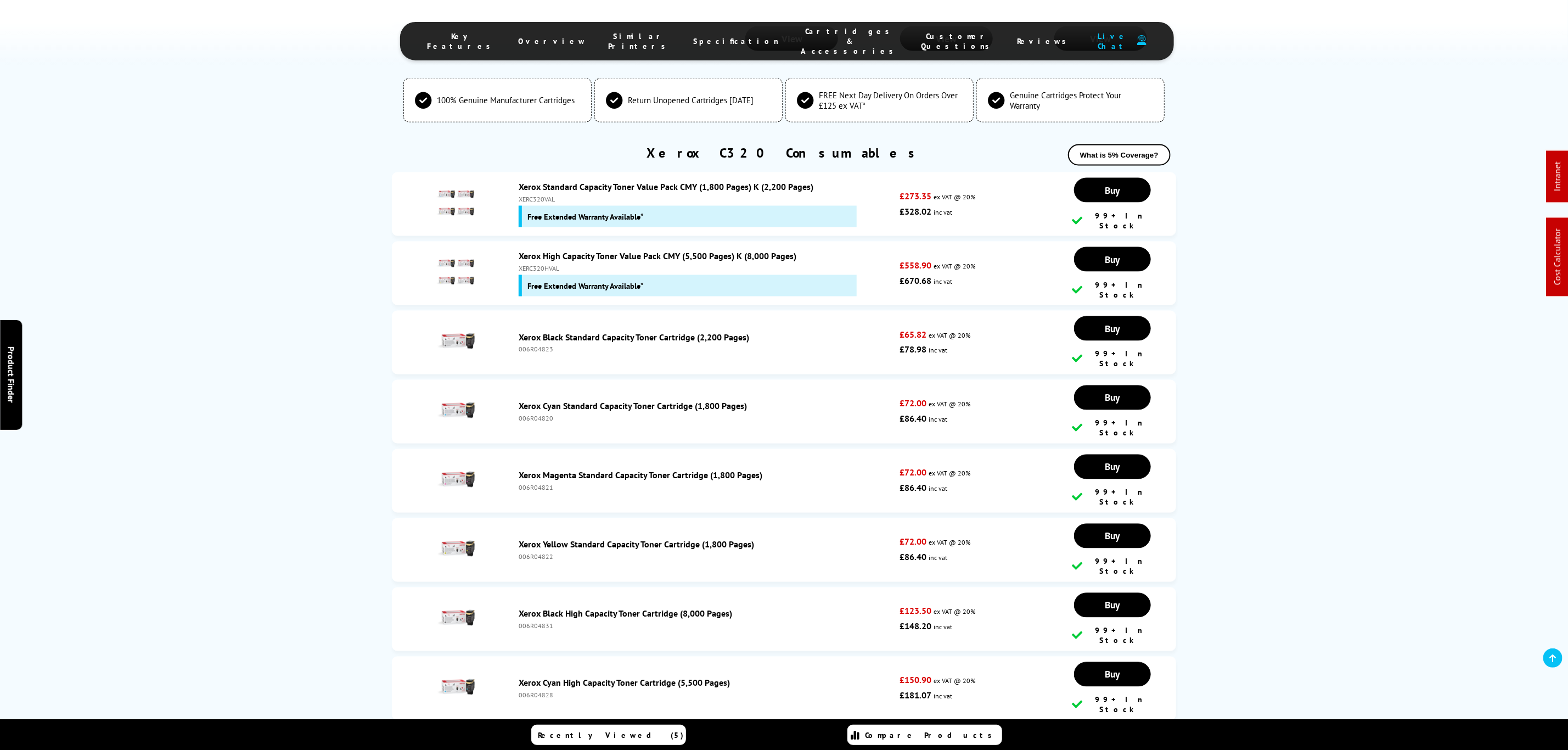
scroll to position [4367, 0]
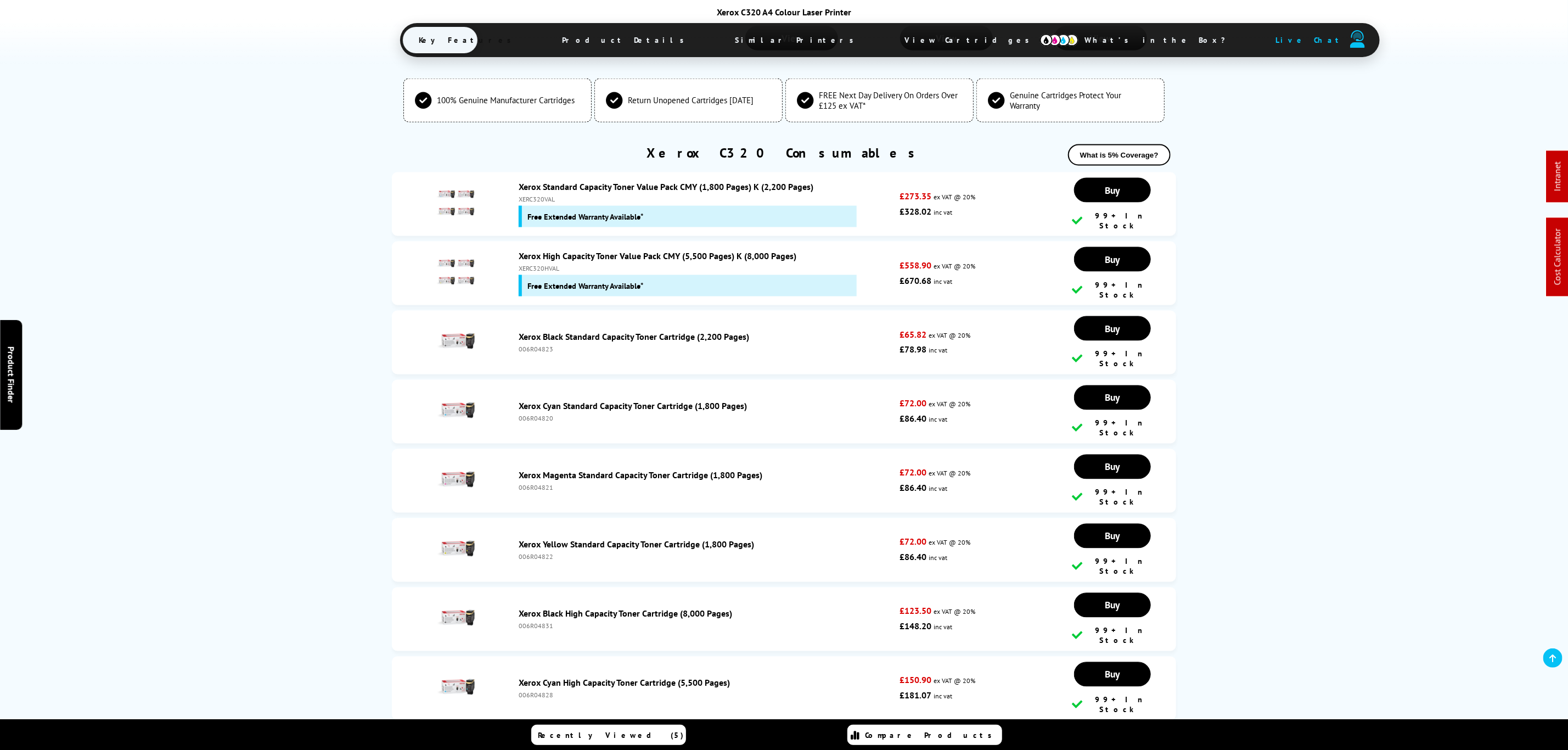
click at [544, 264] on div "XERC320HVAL" at bounding box center [706, 267] width 375 height 8
copy div "XERC320HVAL"
